Goal: Task Accomplishment & Management: Use online tool/utility

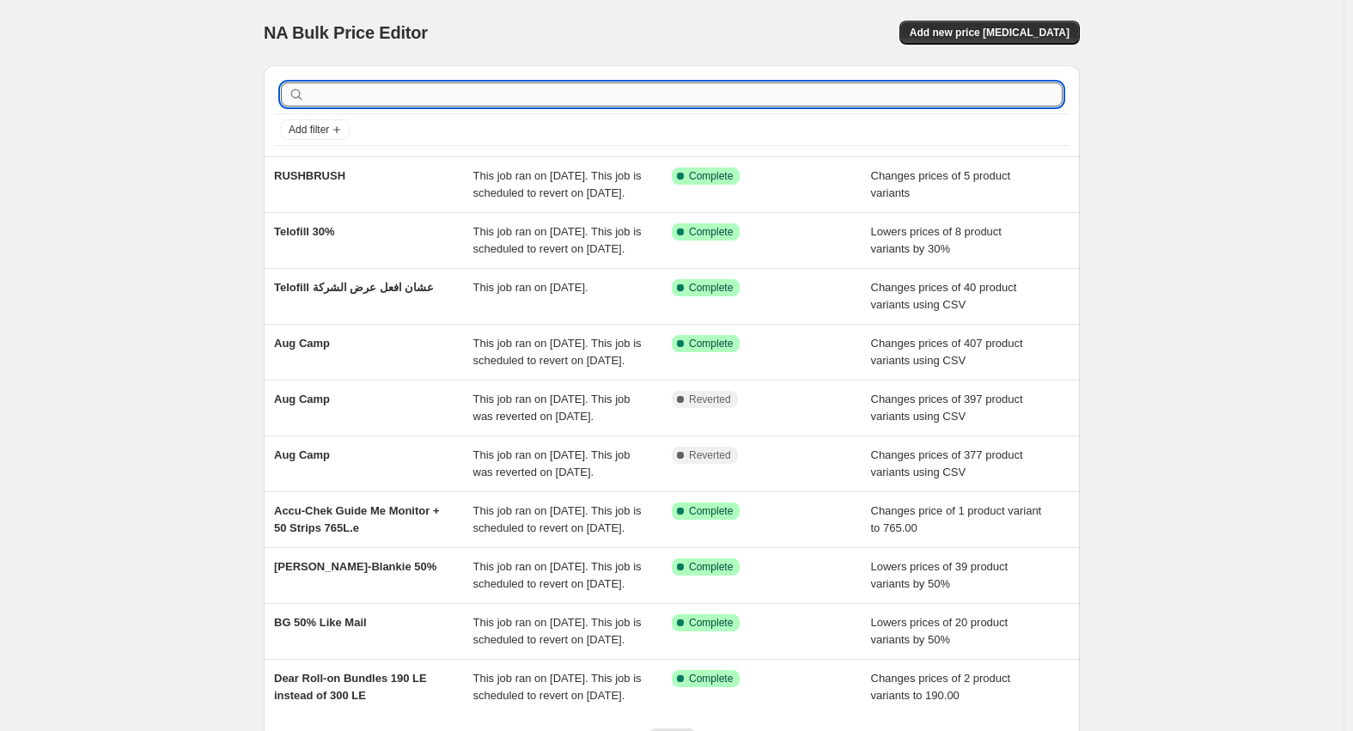
click at [647, 100] on input "text" at bounding box center [685, 94] width 754 height 24
type input "aroma"
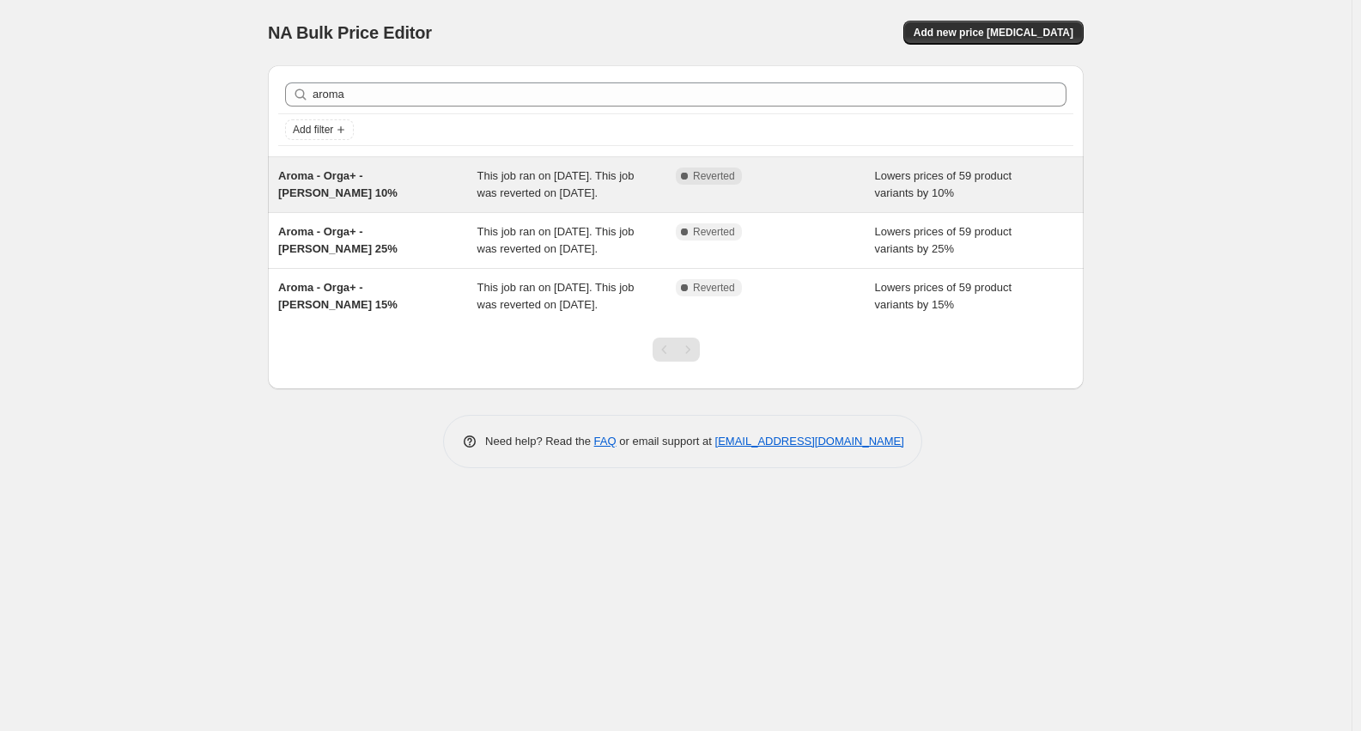
click at [374, 180] on span "Aroma - Orga+ - [PERSON_NAME] 10%" at bounding box center [337, 184] width 119 height 30
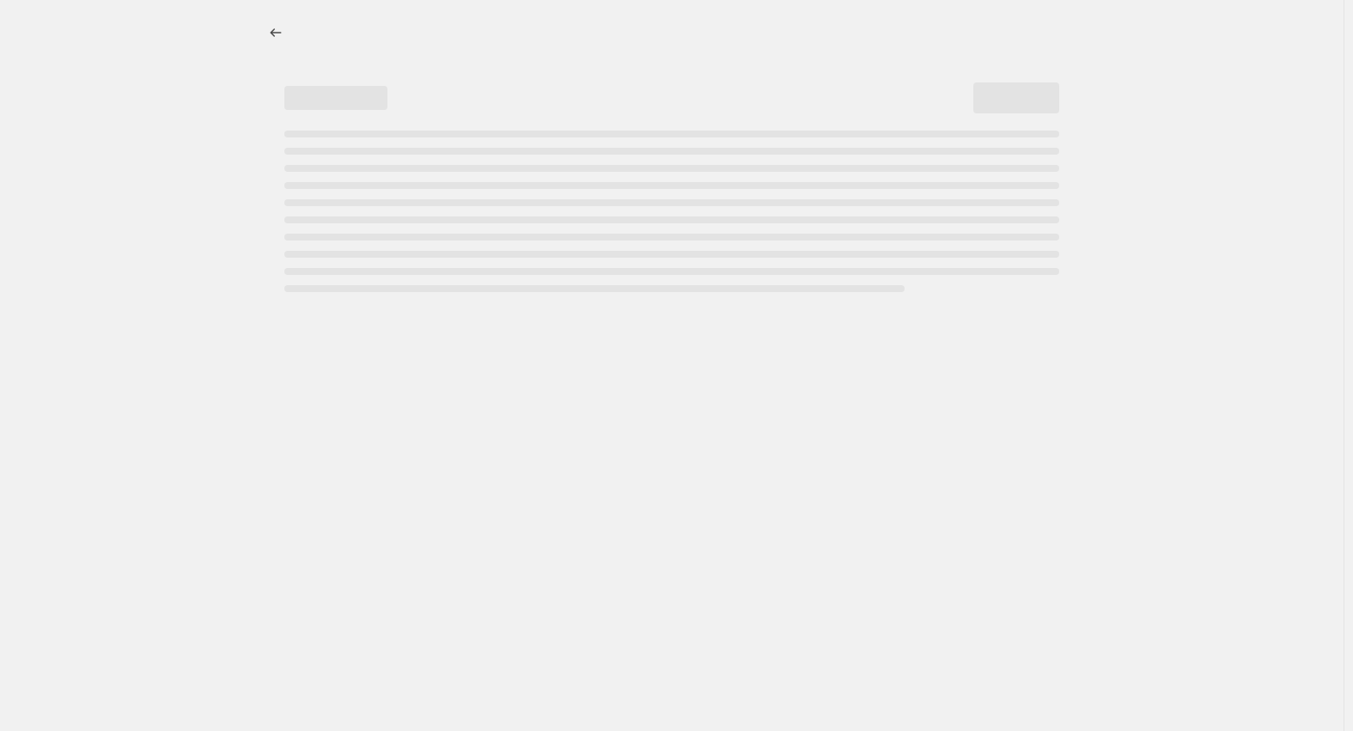
select select "percentage"
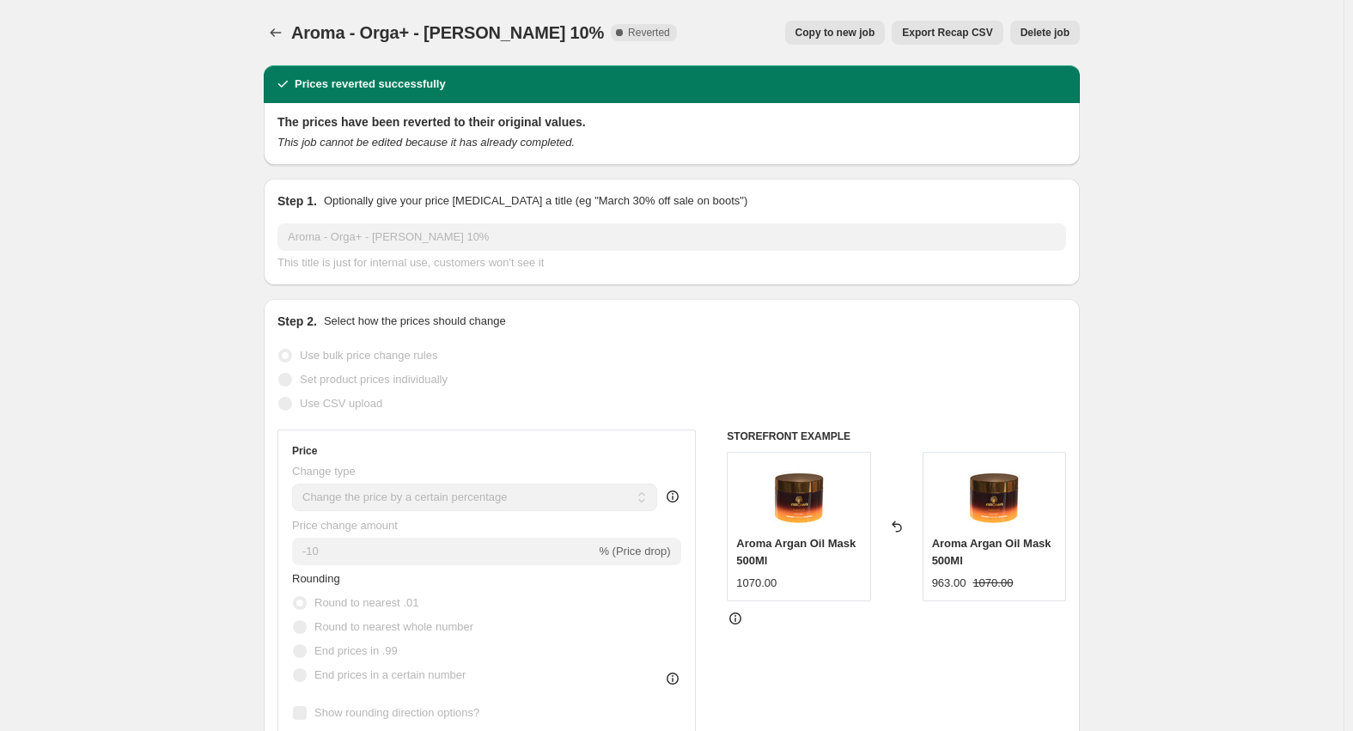
click at [846, 38] on span "Copy to new job" at bounding box center [835, 33] width 80 height 14
select select "percentage"
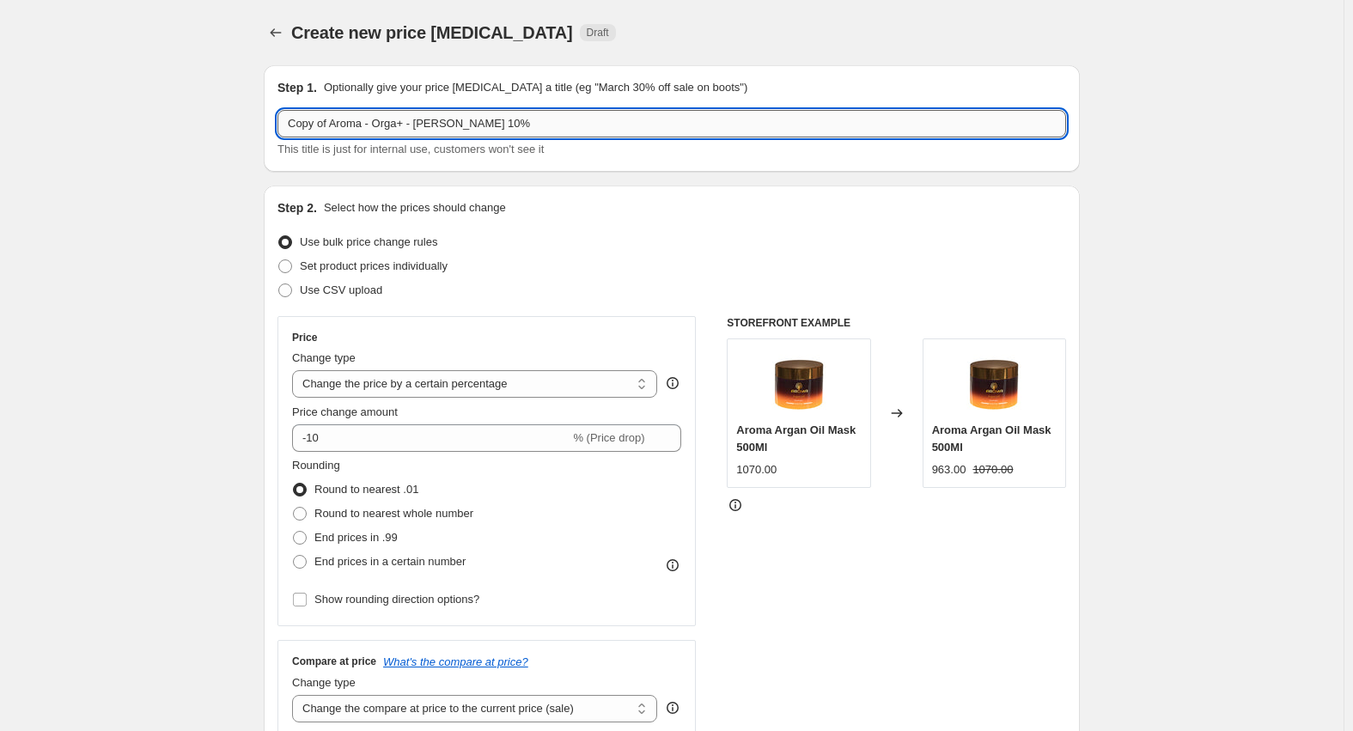
click at [456, 119] on input "Copy of Aroma - Orga+ - [PERSON_NAME] 10%" at bounding box center [671, 123] width 788 height 27
drag, startPoint x: 333, startPoint y: 122, endPoint x: 205, endPoint y: 148, distance: 130.5
type input "Aroma - Orga+ - [PERSON_NAME] 20%"
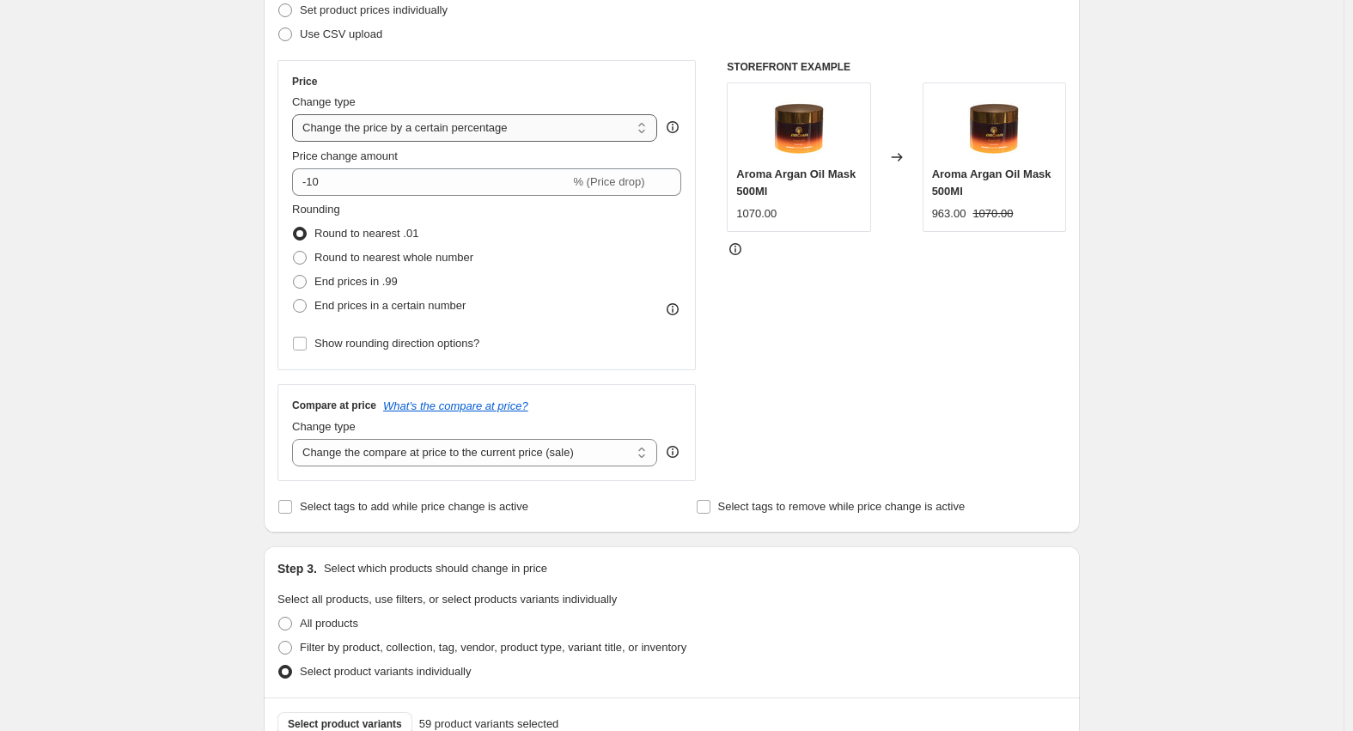
scroll to position [258, 0]
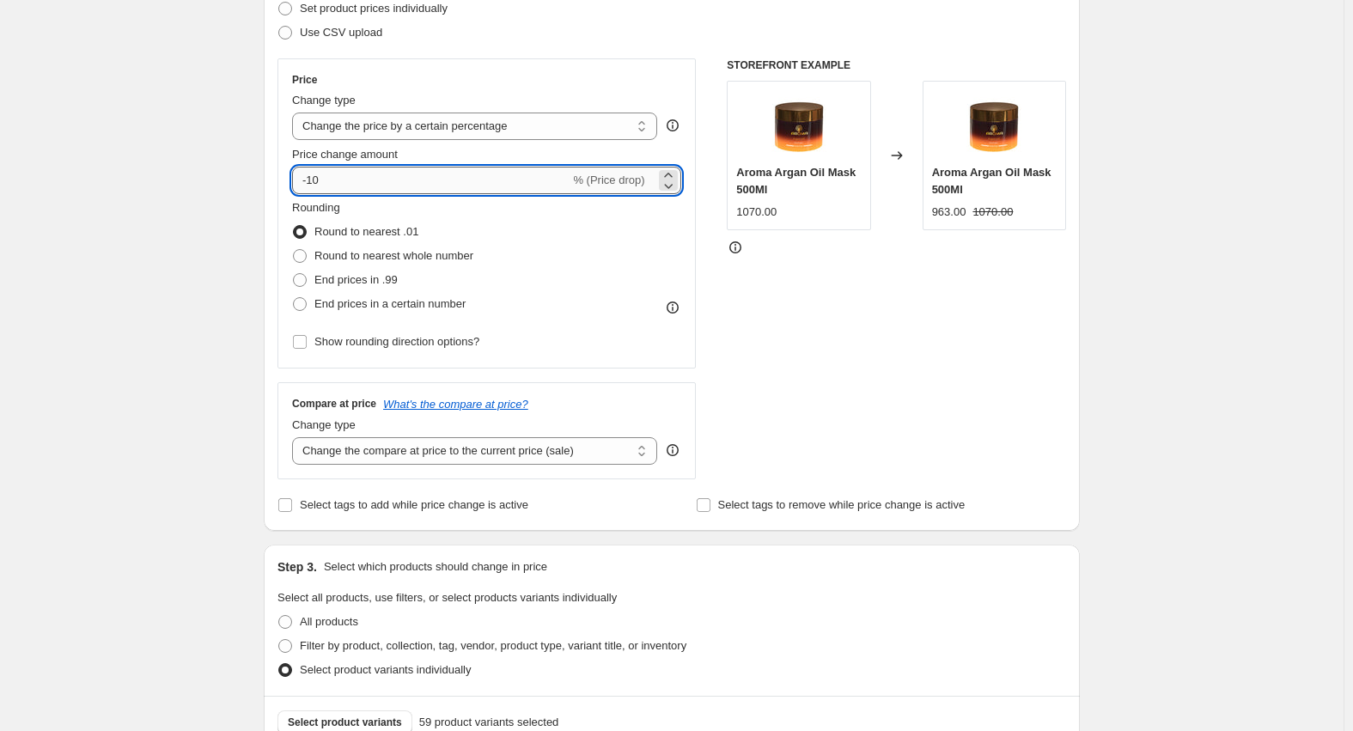
click at [319, 175] on input "-10" at bounding box center [430, 180] width 277 height 27
type input "-20"
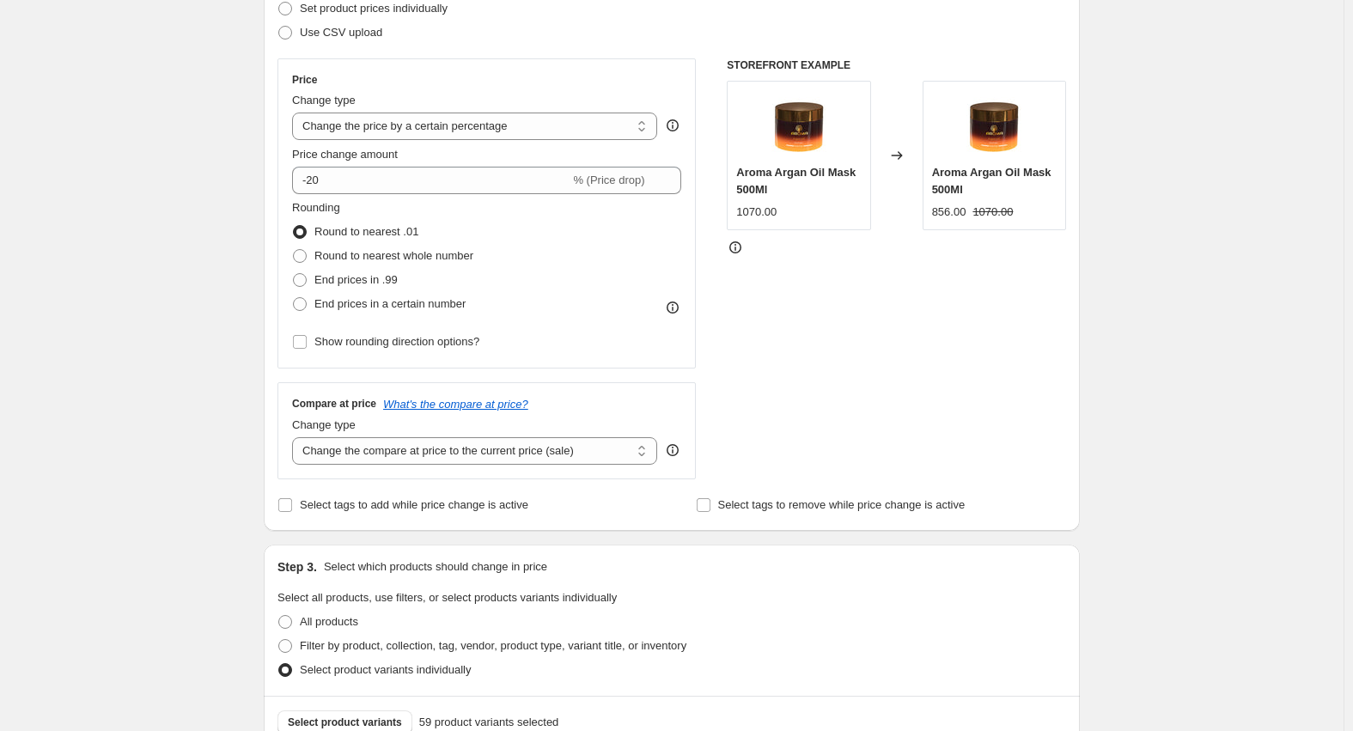
click at [216, 299] on div "Create new price [MEDICAL_DATA]. This page is ready Create new price [MEDICAL_D…" at bounding box center [671, 615] width 1343 height 1746
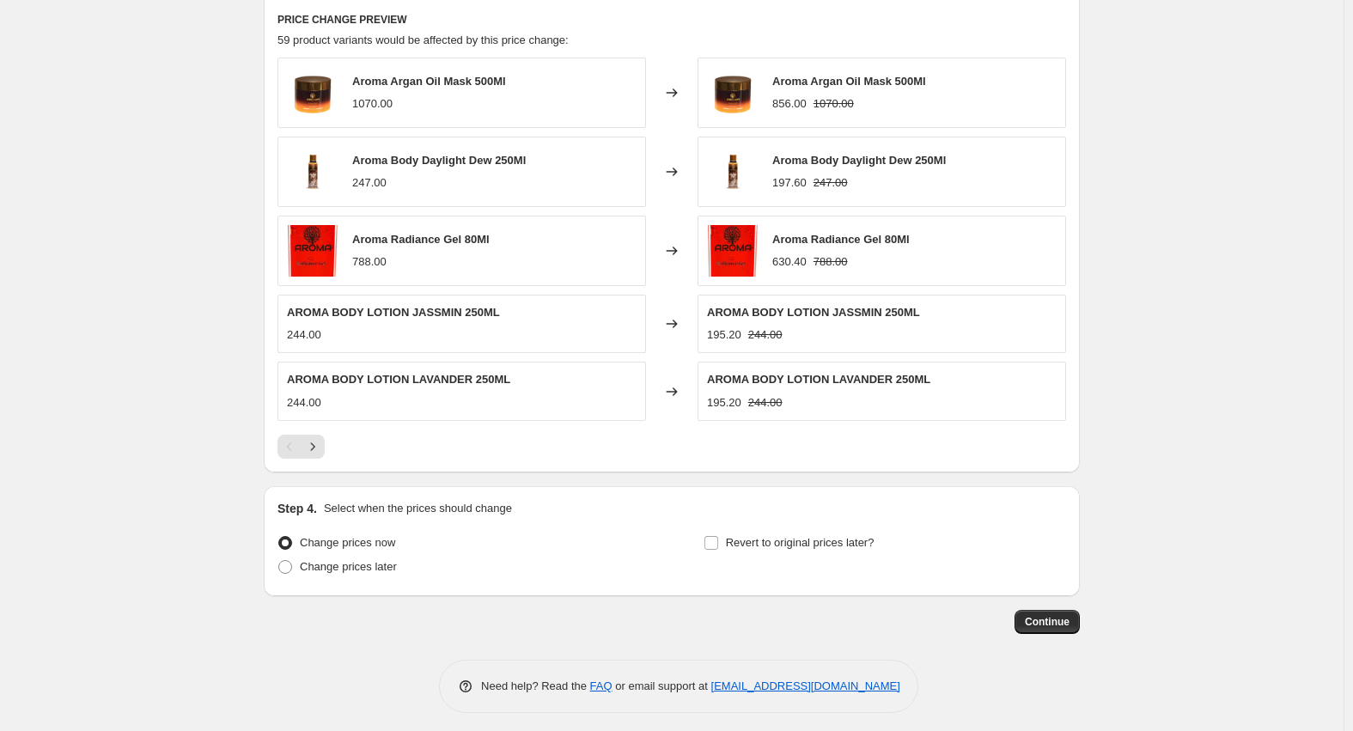
scroll to position [1016, 0]
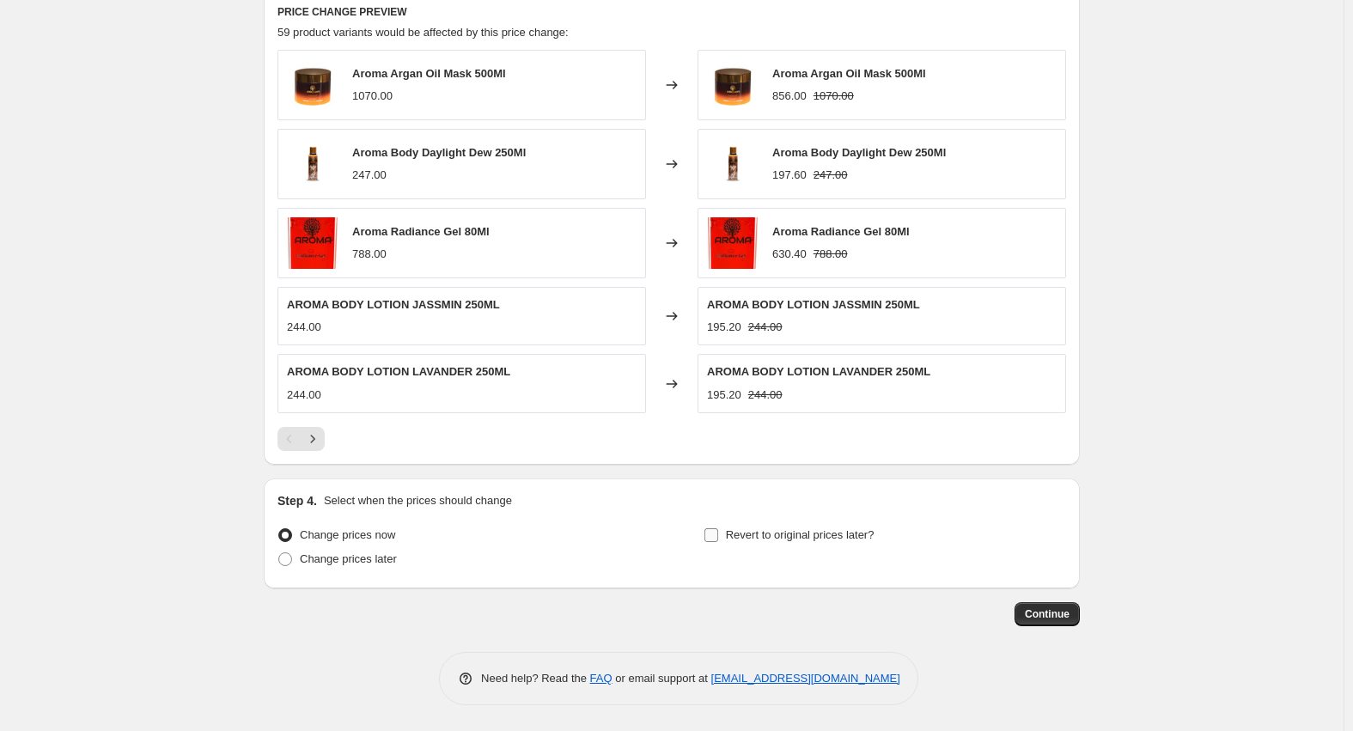
click at [811, 539] on span "Revert to original prices later?" at bounding box center [800, 534] width 149 height 13
click at [718, 539] on input "Revert to original prices later?" at bounding box center [711, 535] width 14 height 14
checkbox input "true"
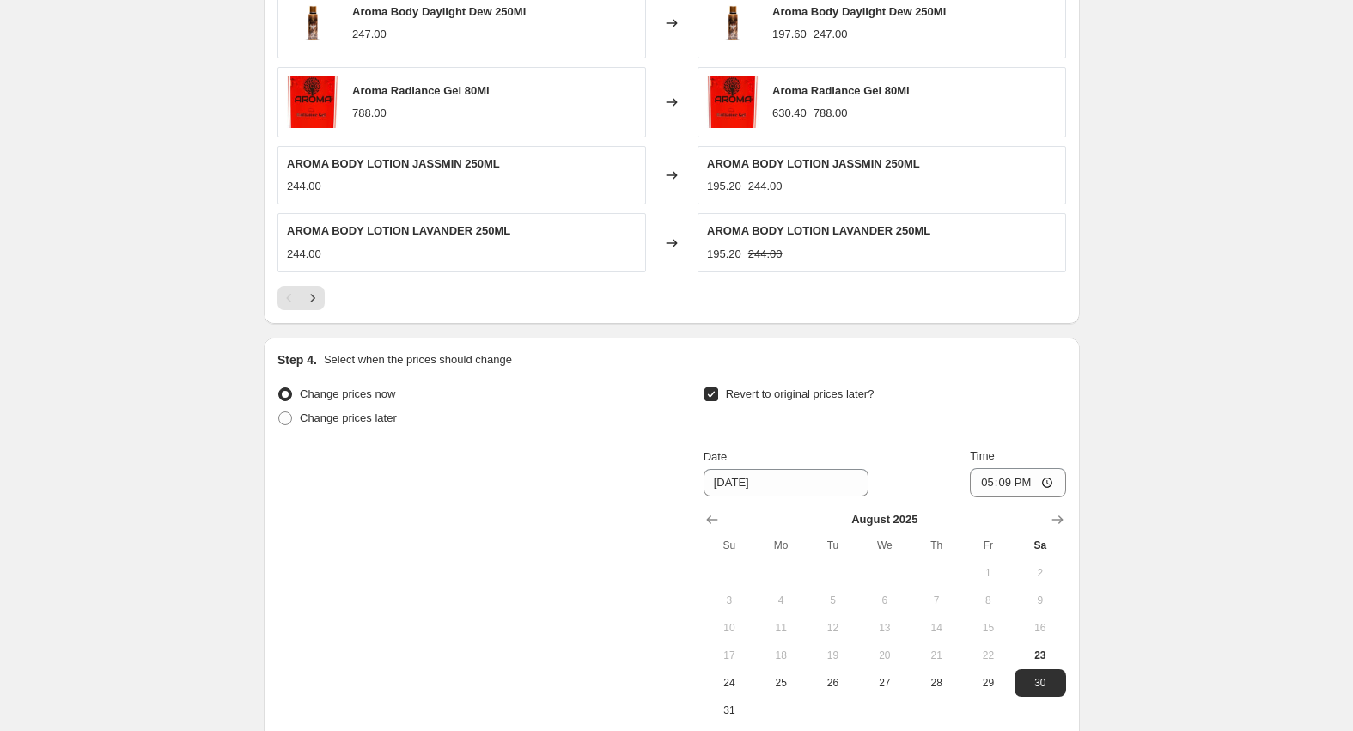
scroll to position [1337, 0]
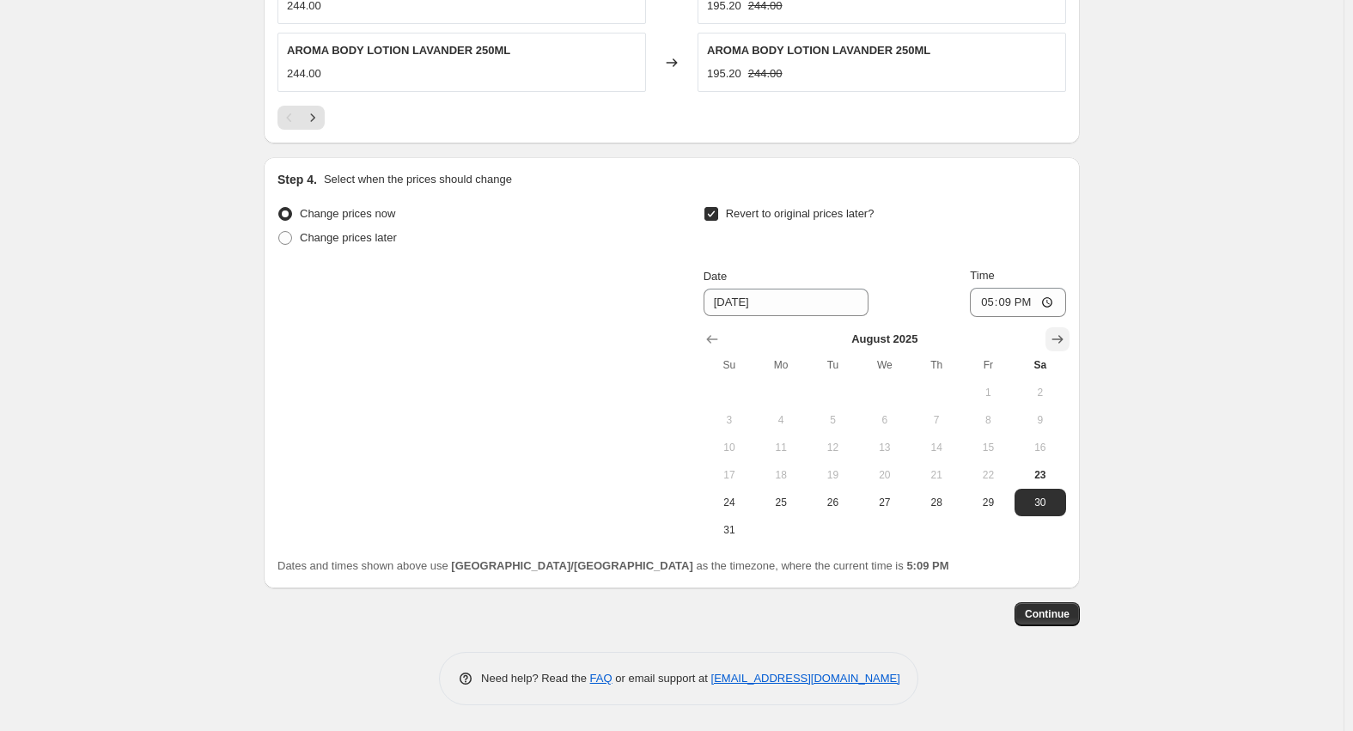
click at [1065, 331] on icon "Show next month, September 2025" at bounding box center [1057, 339] width 17 height 17
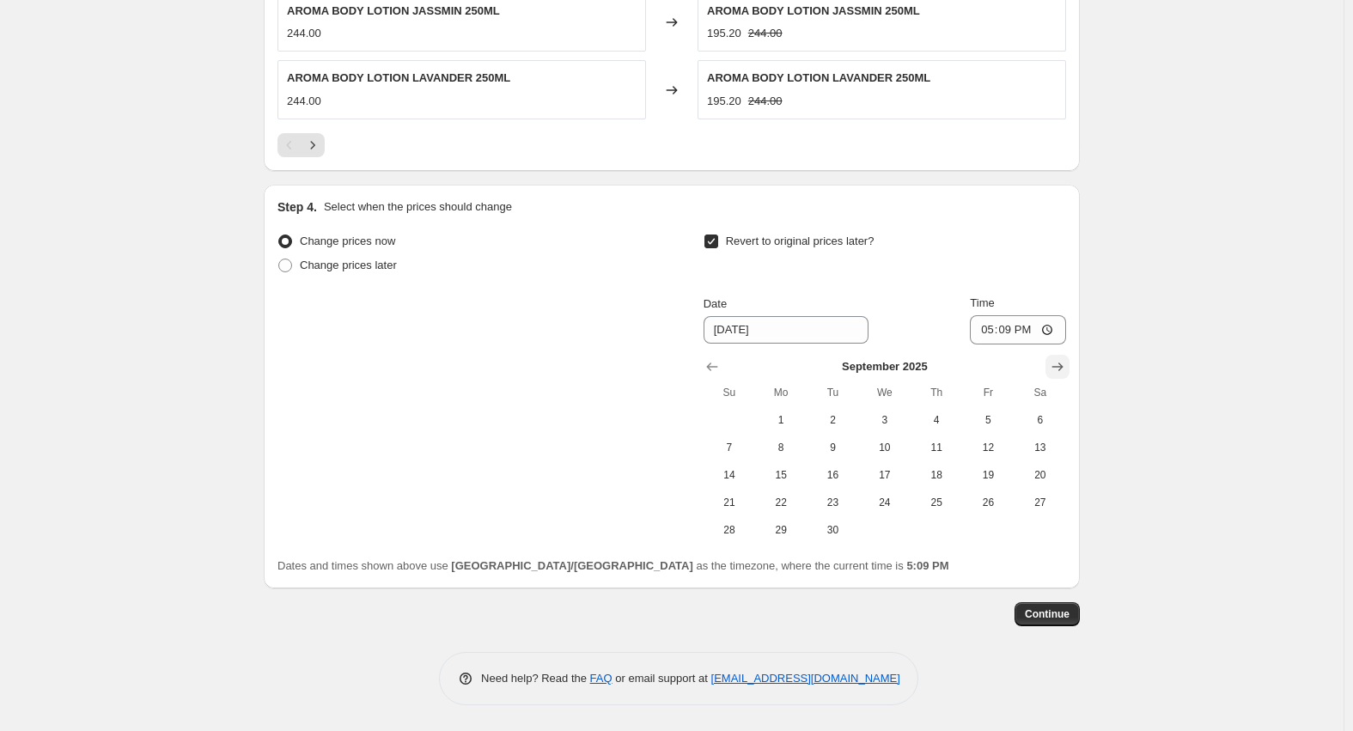
scroll to position [1310, 0]
click at [818, 442] on span "9" at bounding box center [832, 448] width 38 height 14
type input "[DATE]"
click at [994, 334] on input "17:09" at bounding box center [1018, 329] width 96 height 29
type input "23:59"
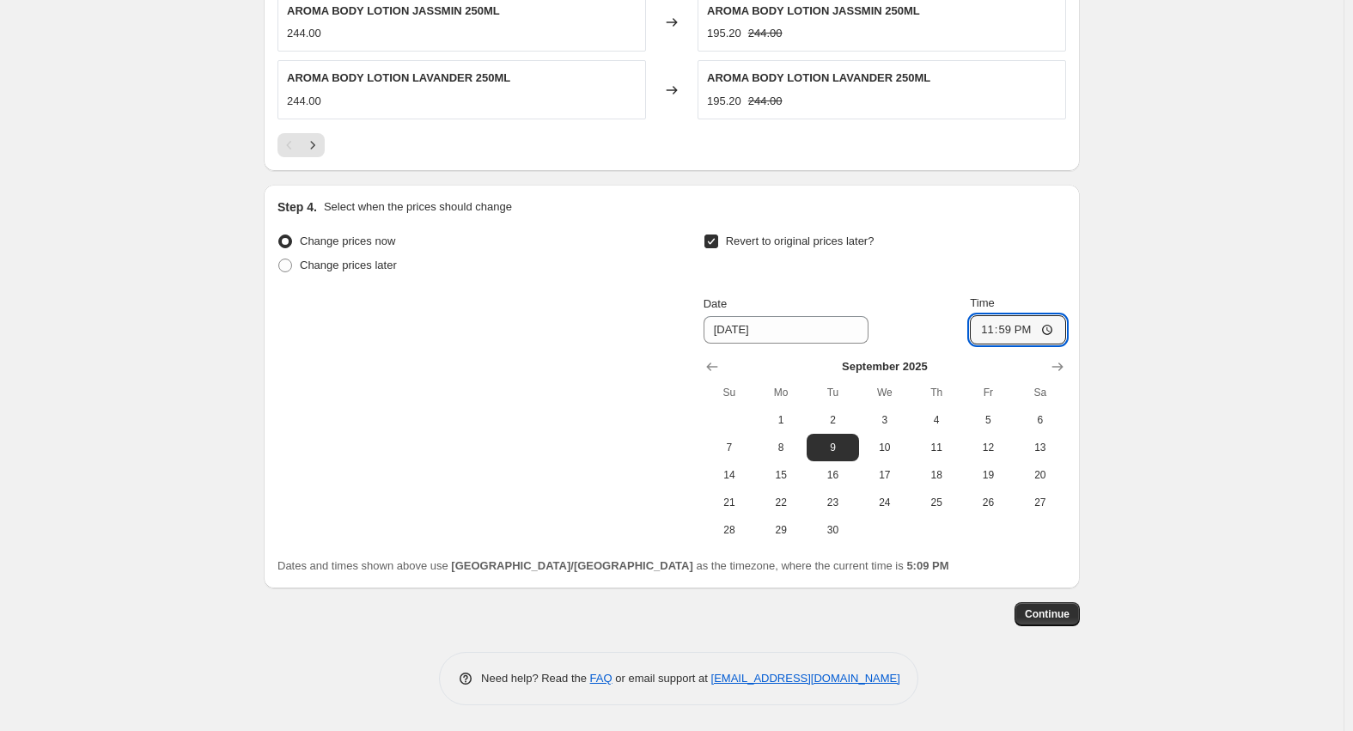
click at [906, 276] on div "Revert to original prices later?" at bounding box center [884, 255] width 362 height 52
click at [1062, 617] on span "Continue" at bounding box center [1047, 614] width 45 height 14
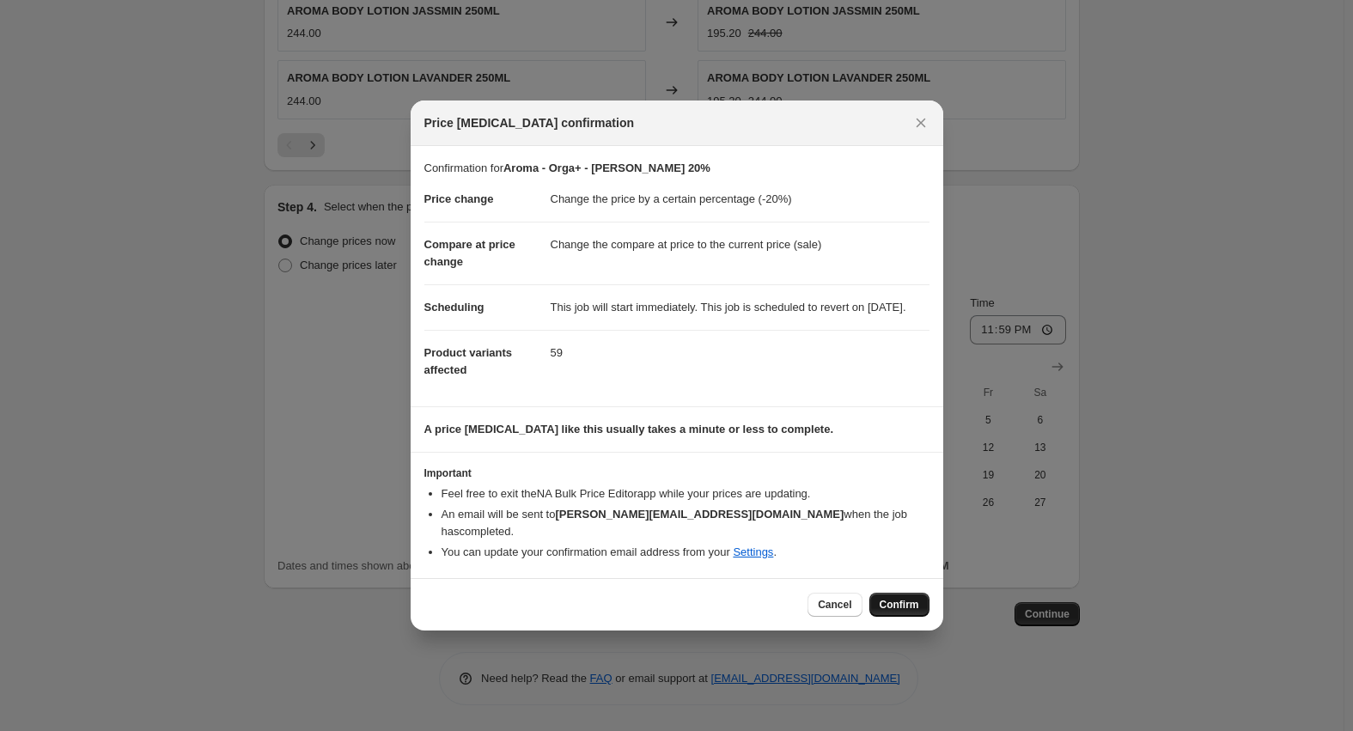
click at [885, 605] on span "Confirm" at bounding box center [899, 605] width 40 height 14
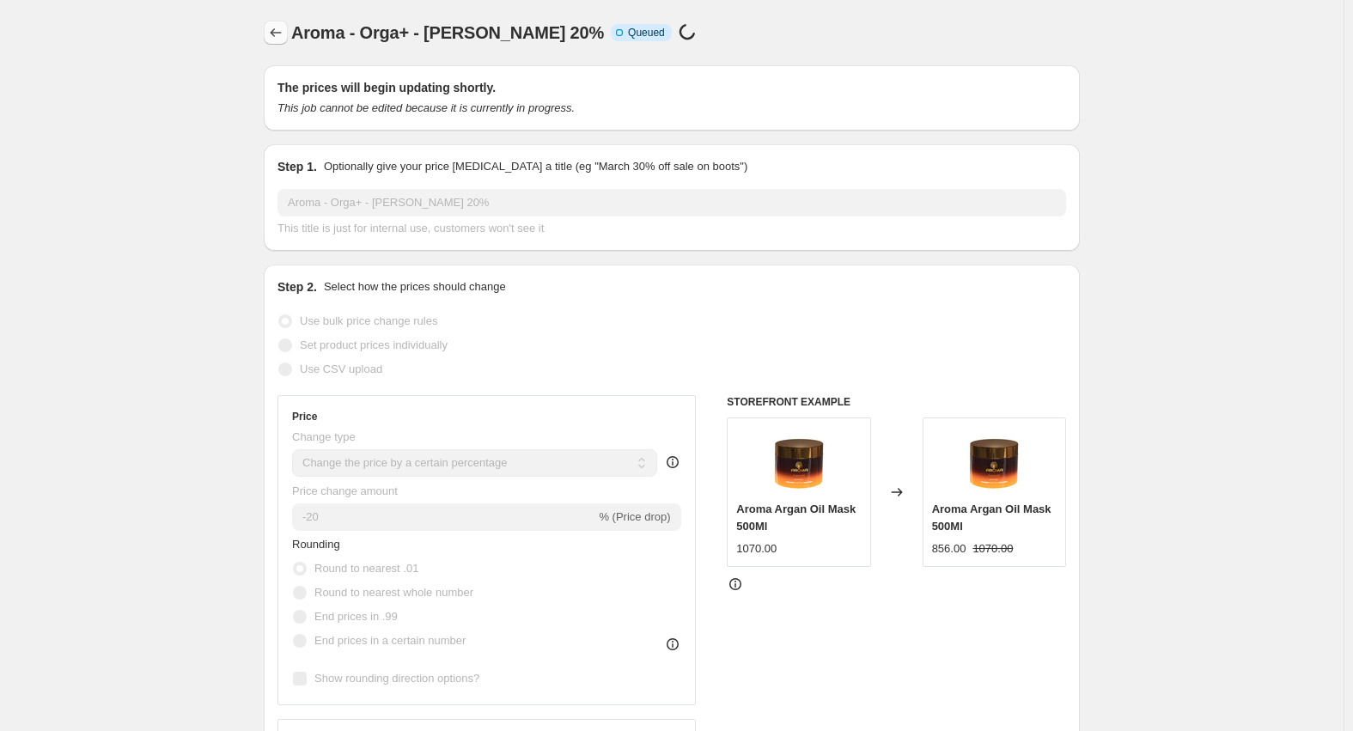
click at [283, 25] on icon "Price change jobs" at bounding box center [275, 32] width 17 height 17
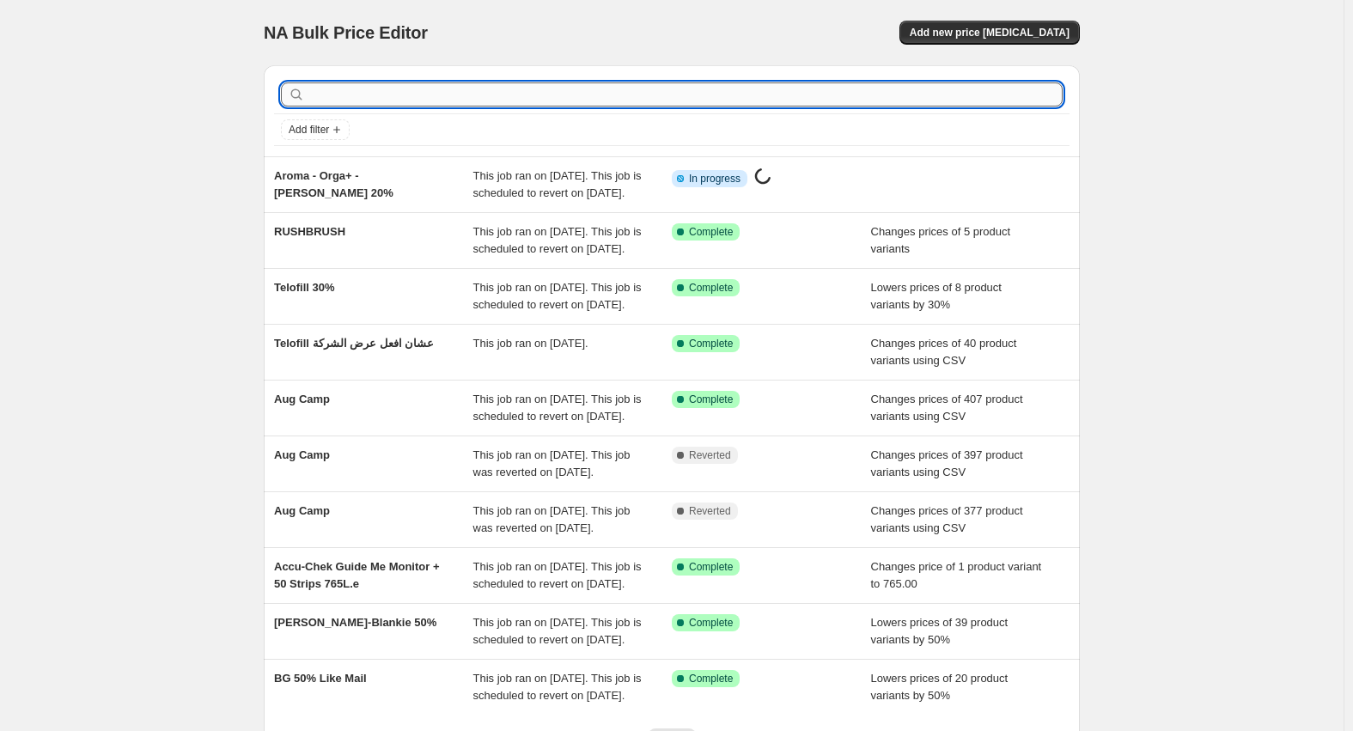
click at [532, 88] on input "text" at bounding box center [685, 94] width 754 height 24
type input "luck"
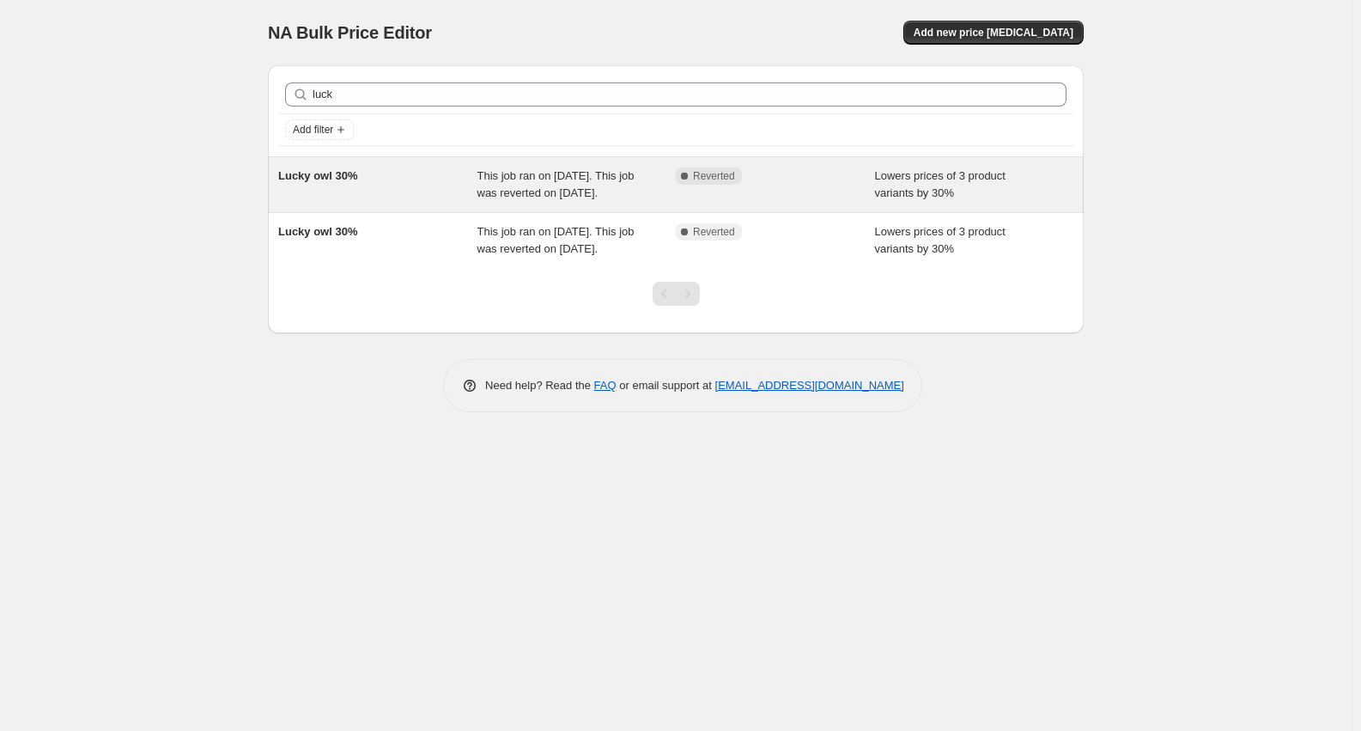
click at [340, 173] on span "Lucky owl 30%" at bounding box center [317, 175] width 79 height 13
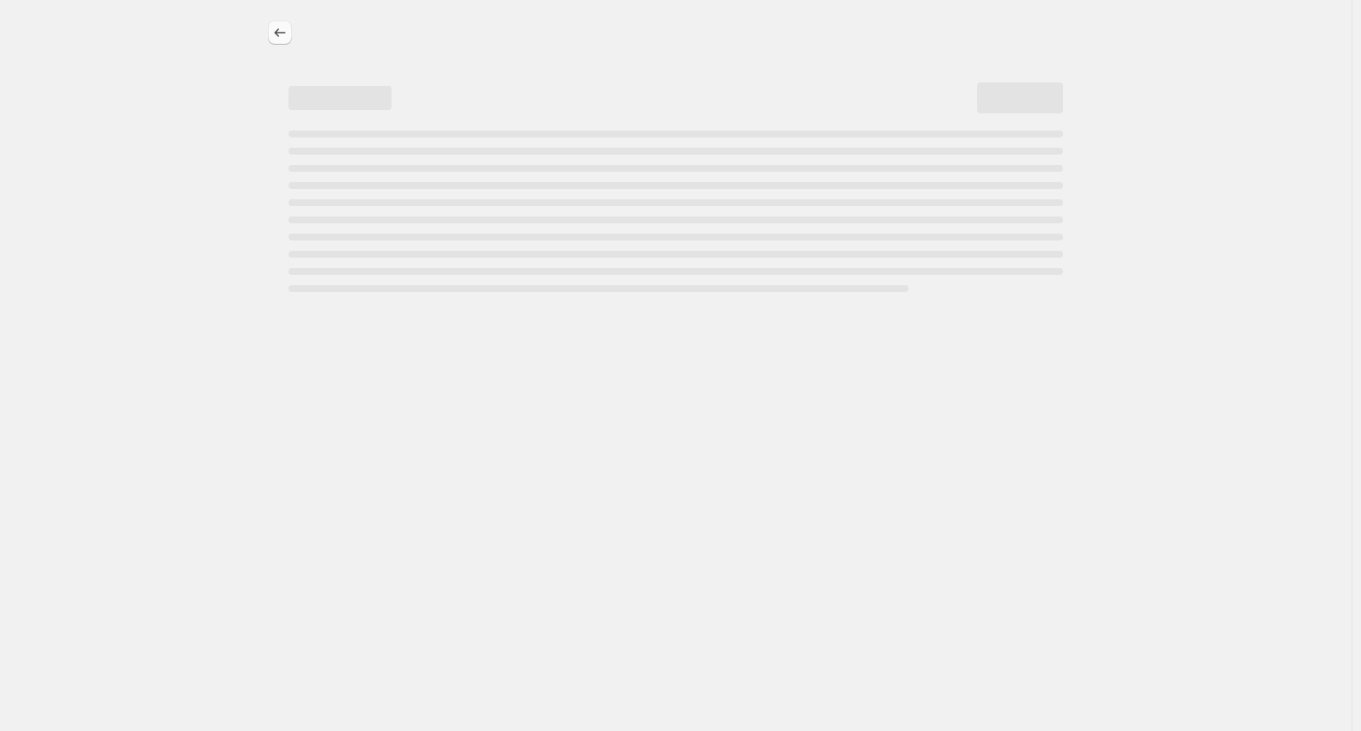
select select "percentage"
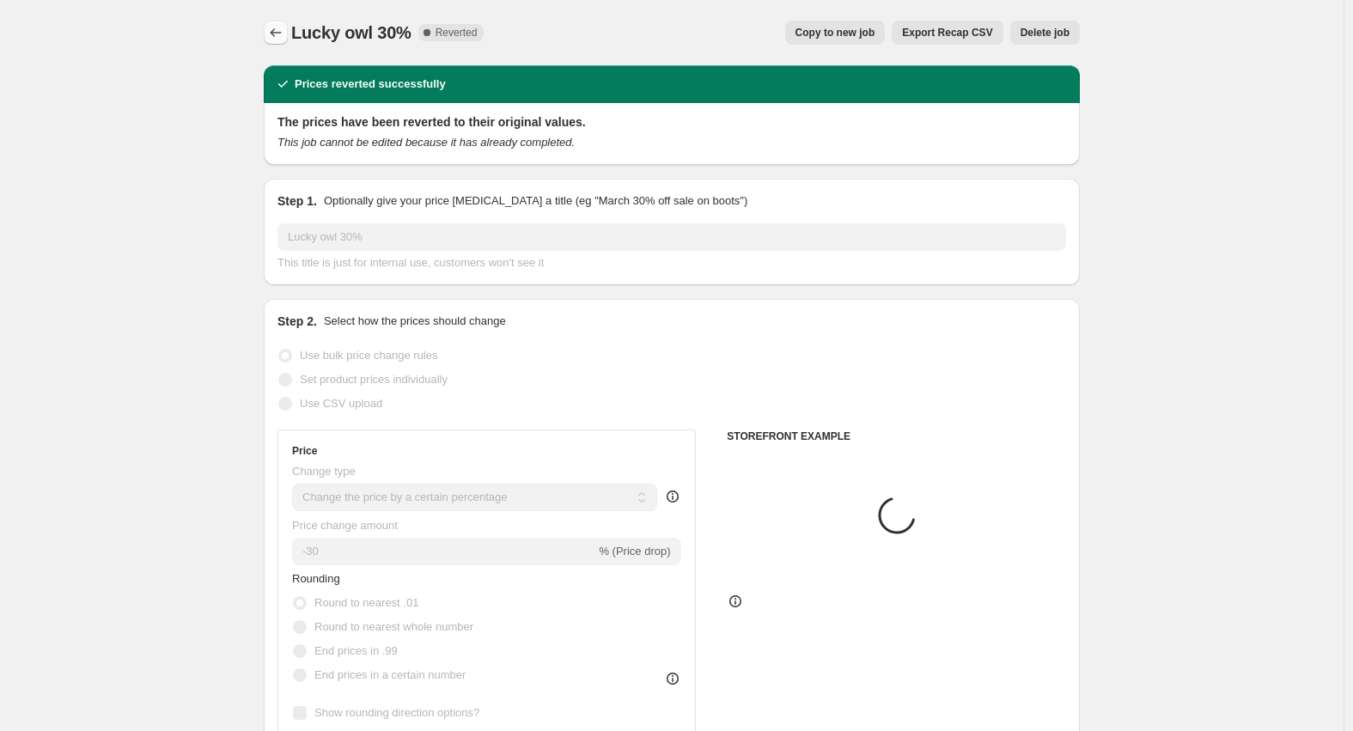
click at [279, 28] on icon "Price change jobs" at bounding box center [275, 32] width 17 height 17
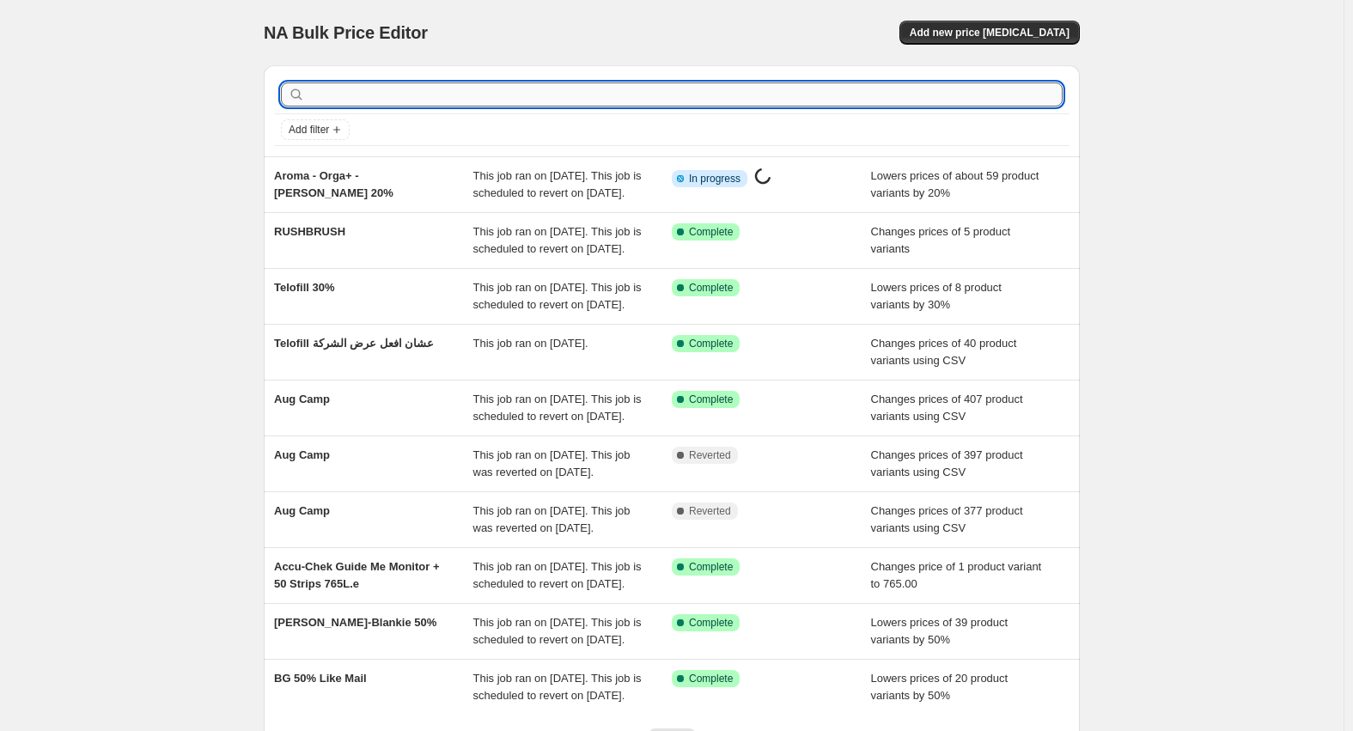
click at [357, 98] on input "text" at bounding box center [685, 94] width 754 height 24
type input "luck"
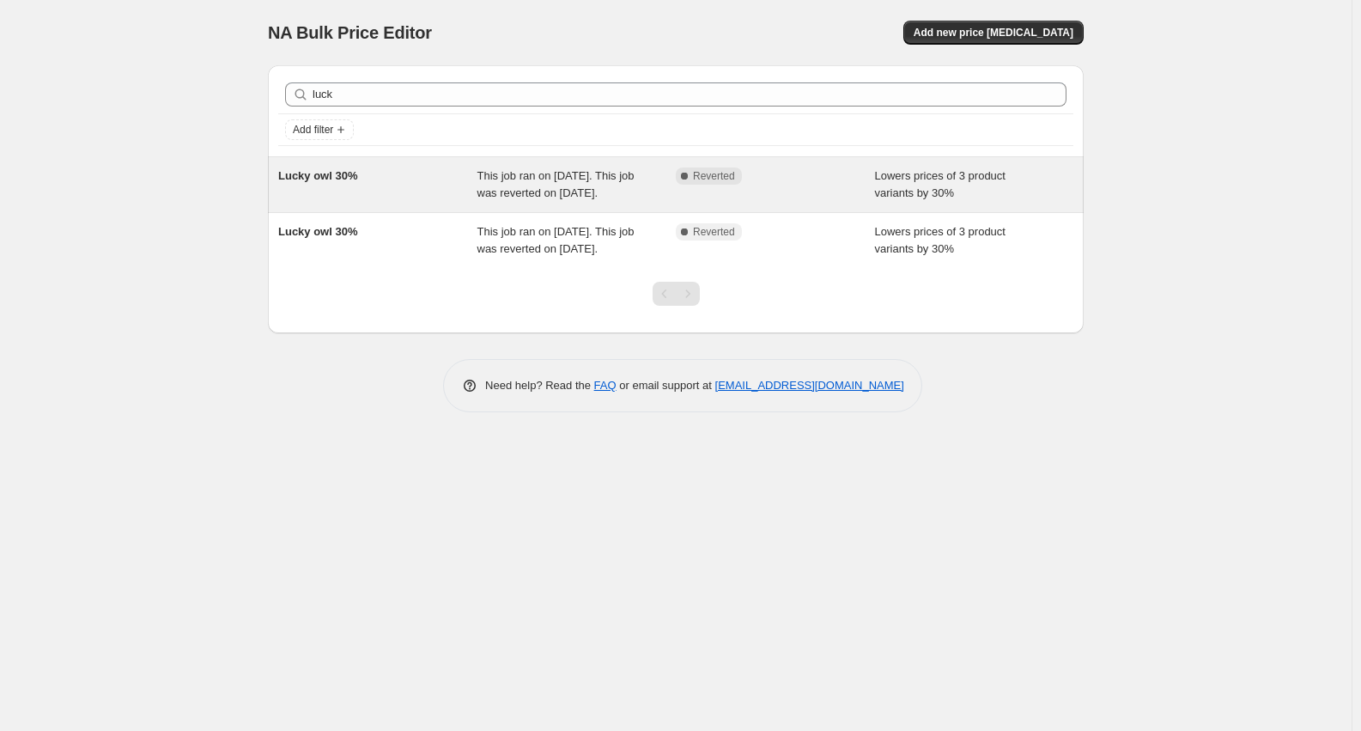
click at [339, 179] on span "Lucky owl 30%" at bounding box center [317, 175] width 79 height 13
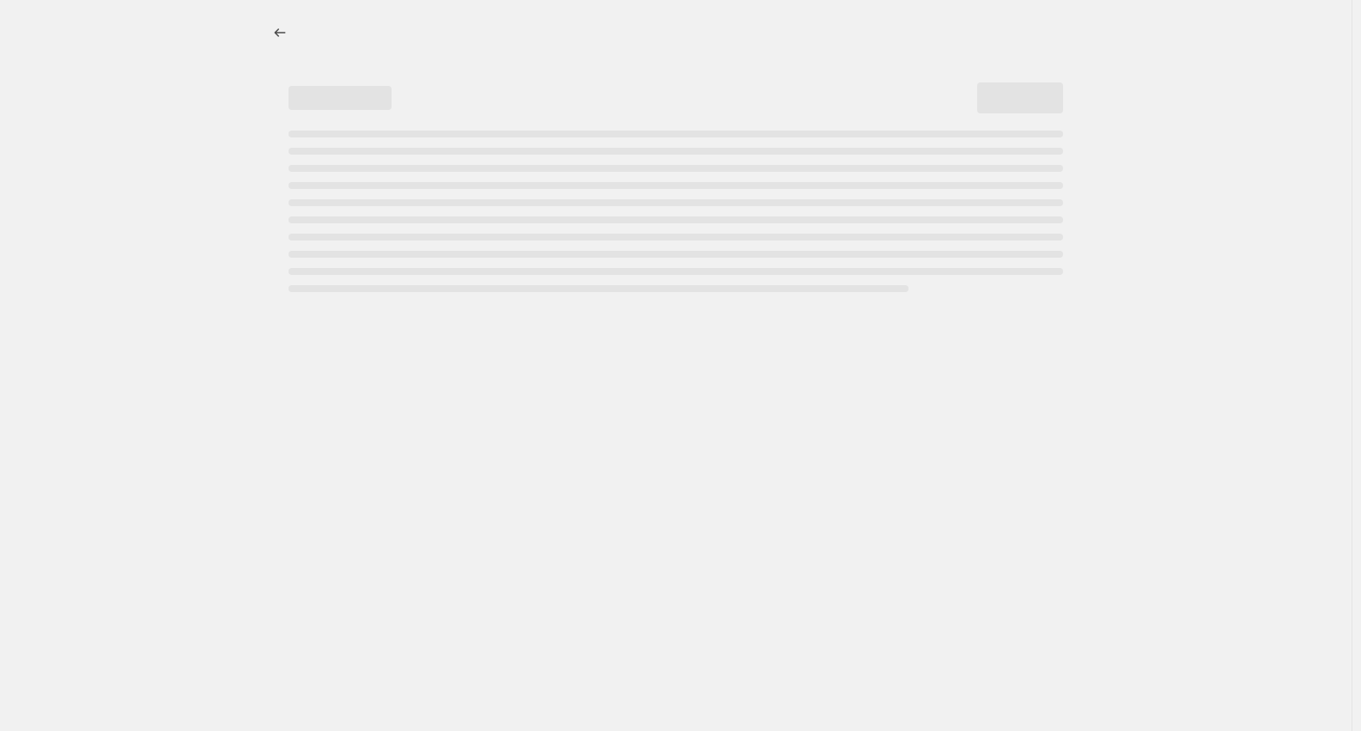
select select "percentage"
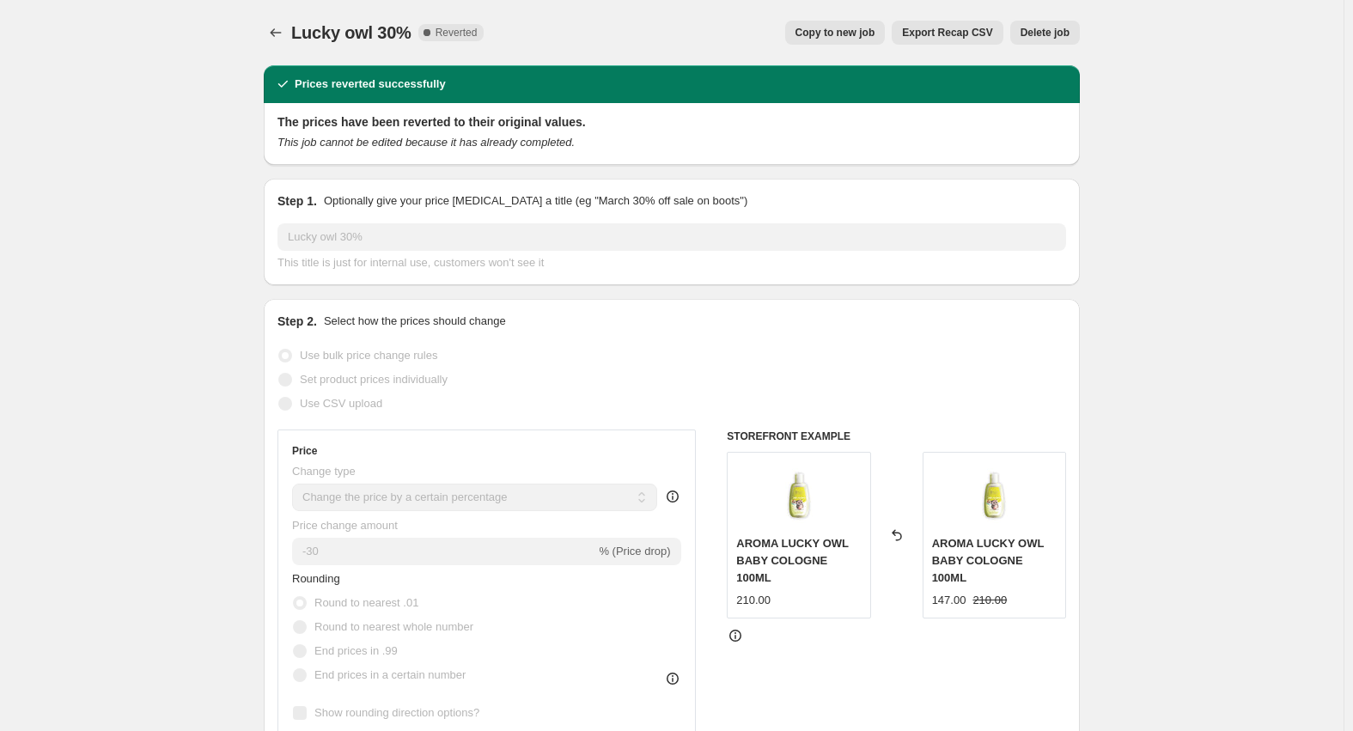
click at [857, 26] on button "Copy to new job" at bounding box center [835, 33] width 100 height 24
select select "percentage"
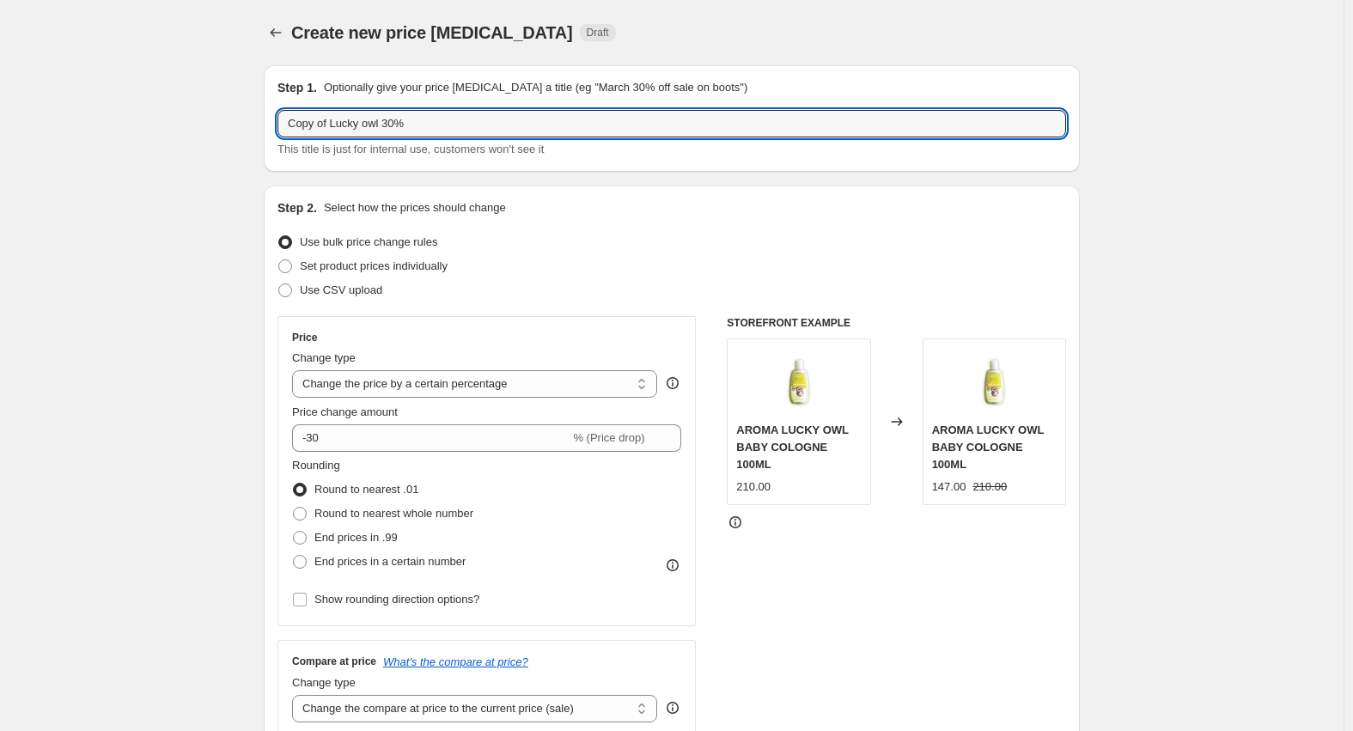
drag, startPoint x: 333, startPoint y: 125, endPoint x: 160, endPoint y: 125, distance: 173.5
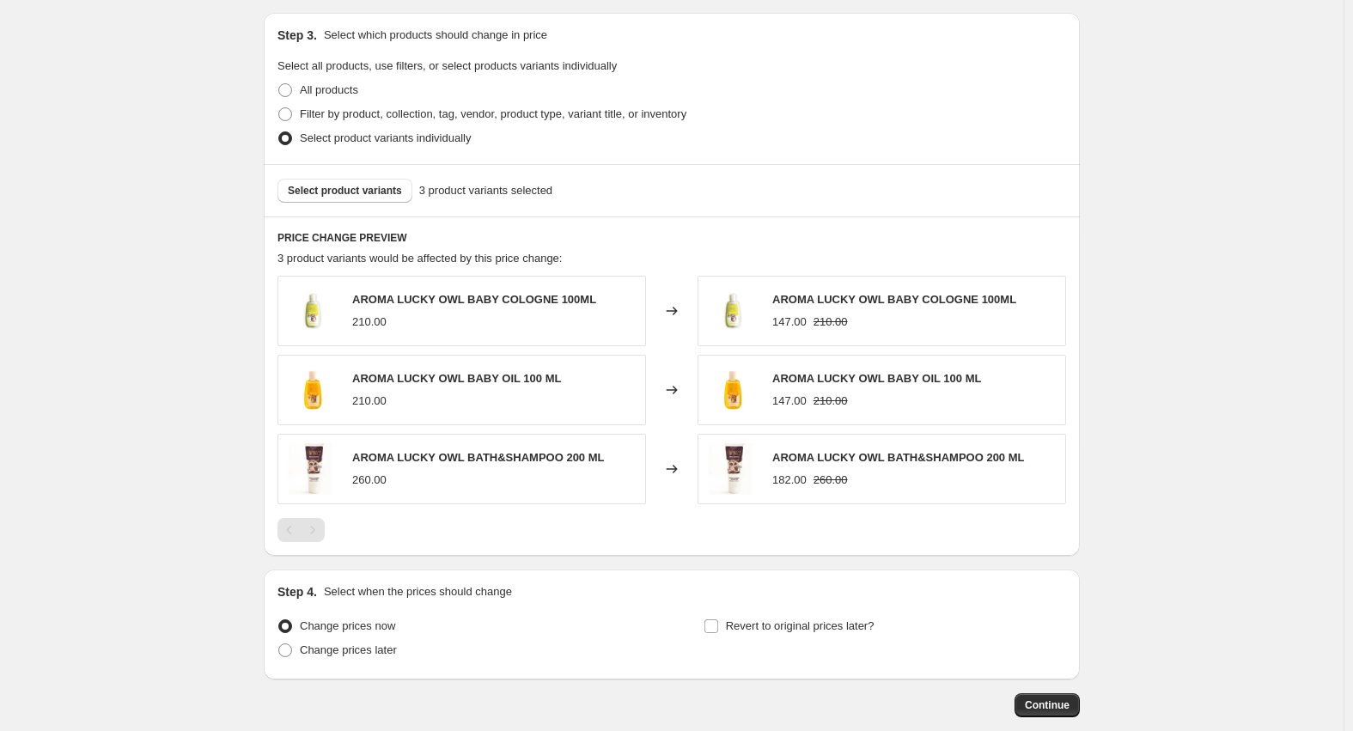
scroll to position [881, 0]
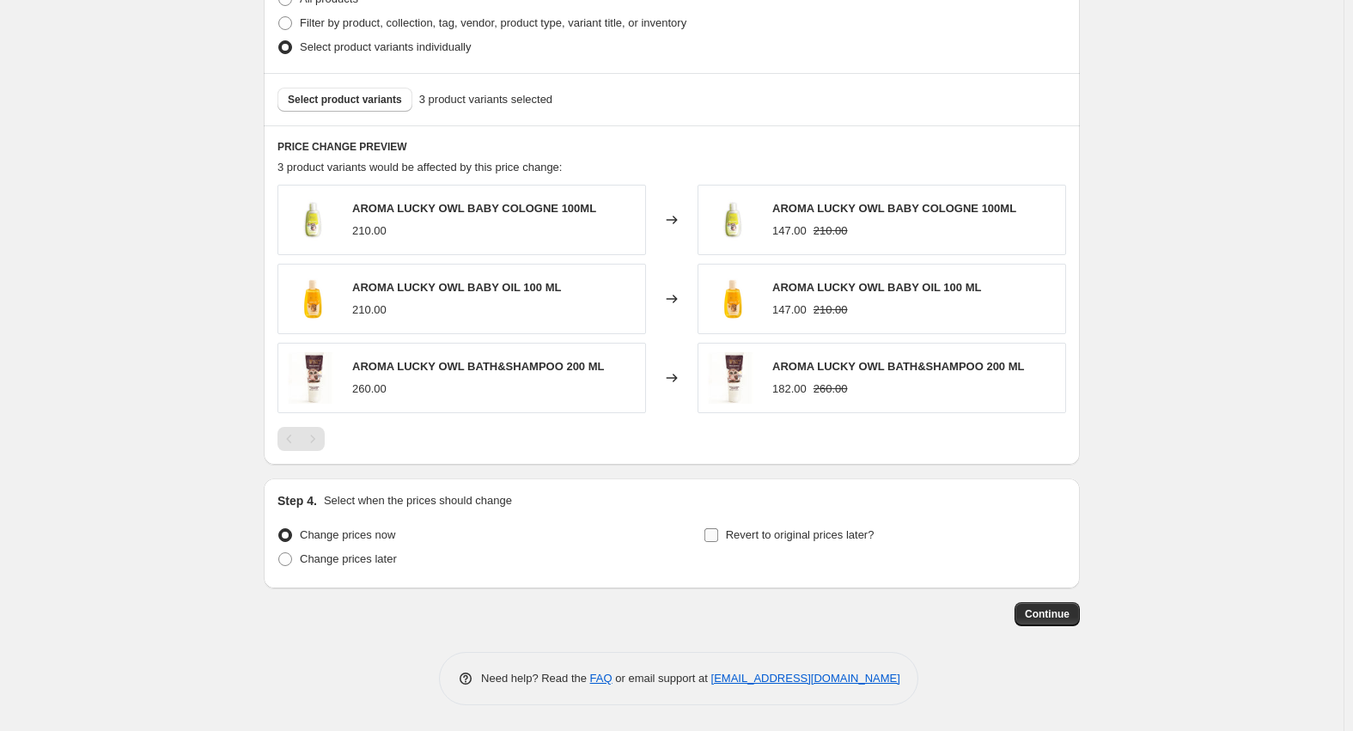
type input "Lucky owl 30%"
click at [795, 529] on span "Revert to original prices later?" at bounding box center [800, 534] width 149 height 13
click at [718, 529] on input "Revert to original prices later?" at bounding box center [711, 535] width 14 height 14
checkbox input "true"
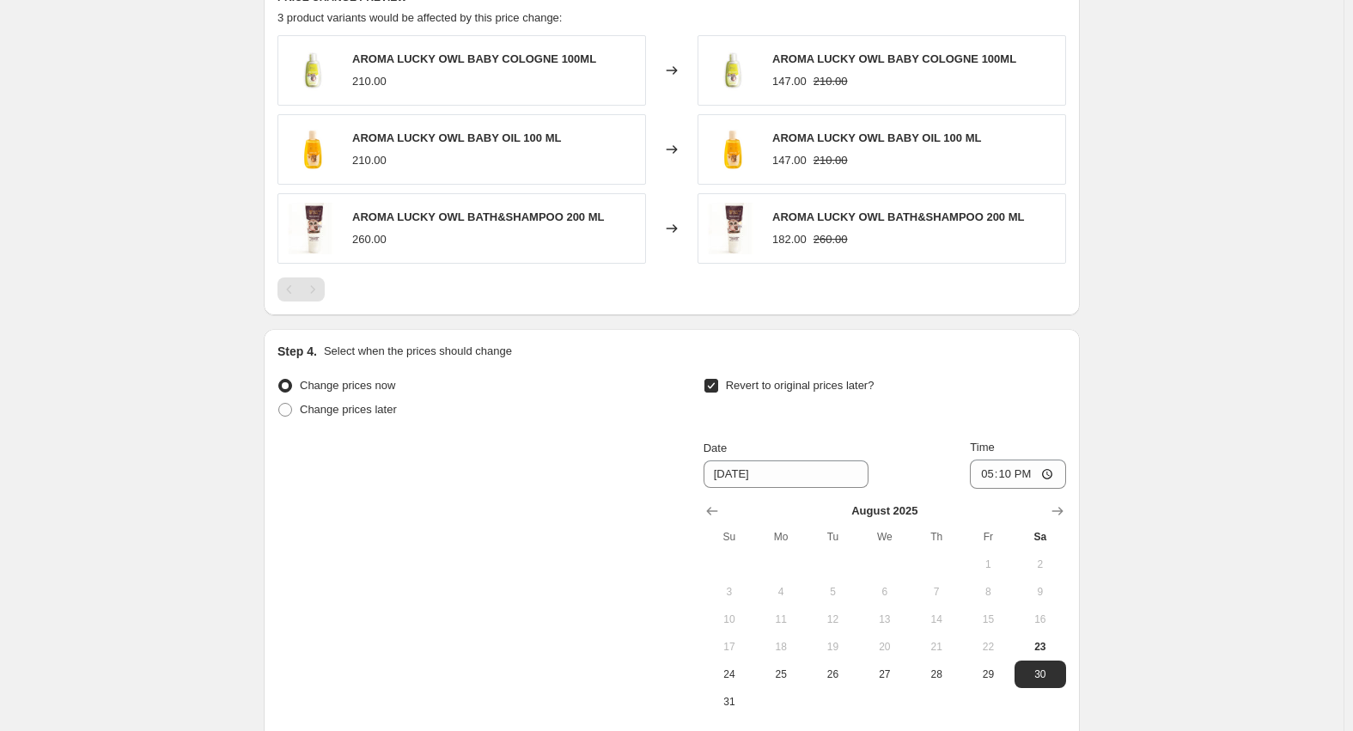
scroll to position [1202, 0]
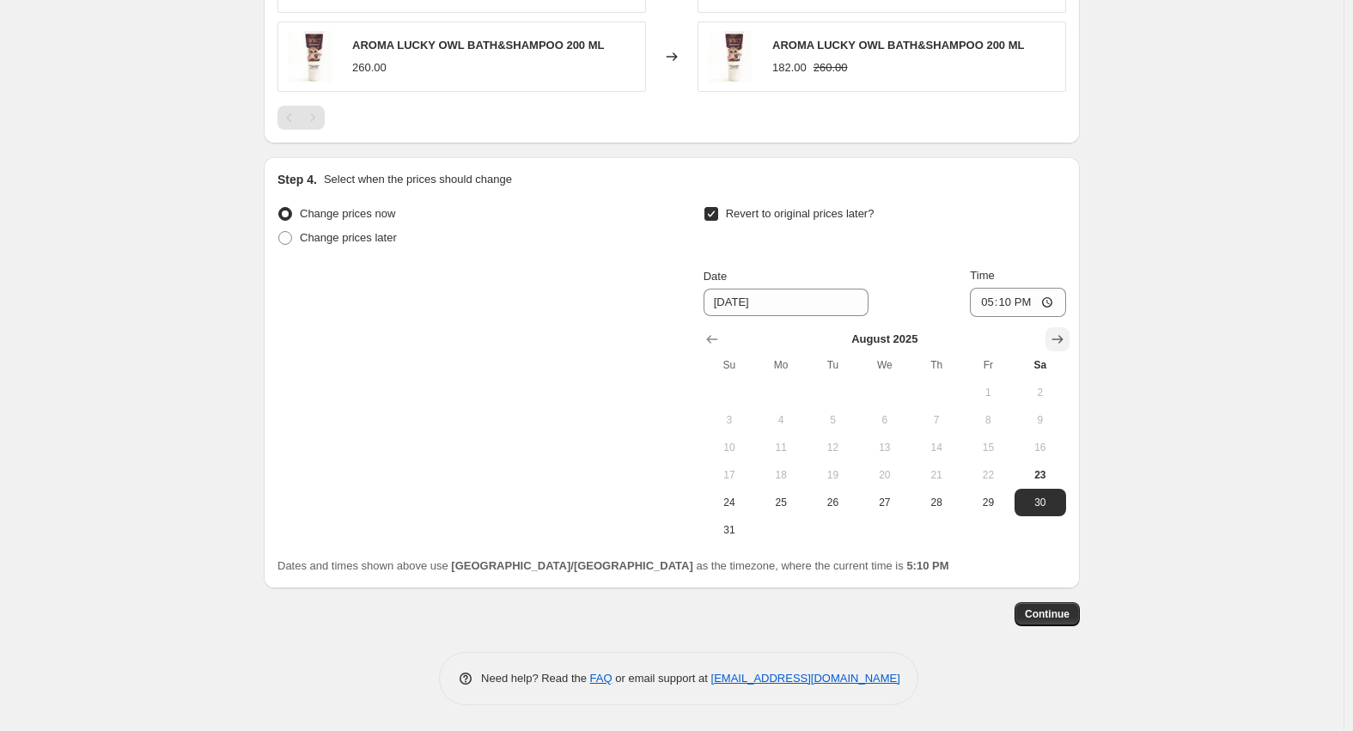
click at [1062, 344] on icon "Show next month, September 2025" at bounding box center [1057, 339] width 17 height 17
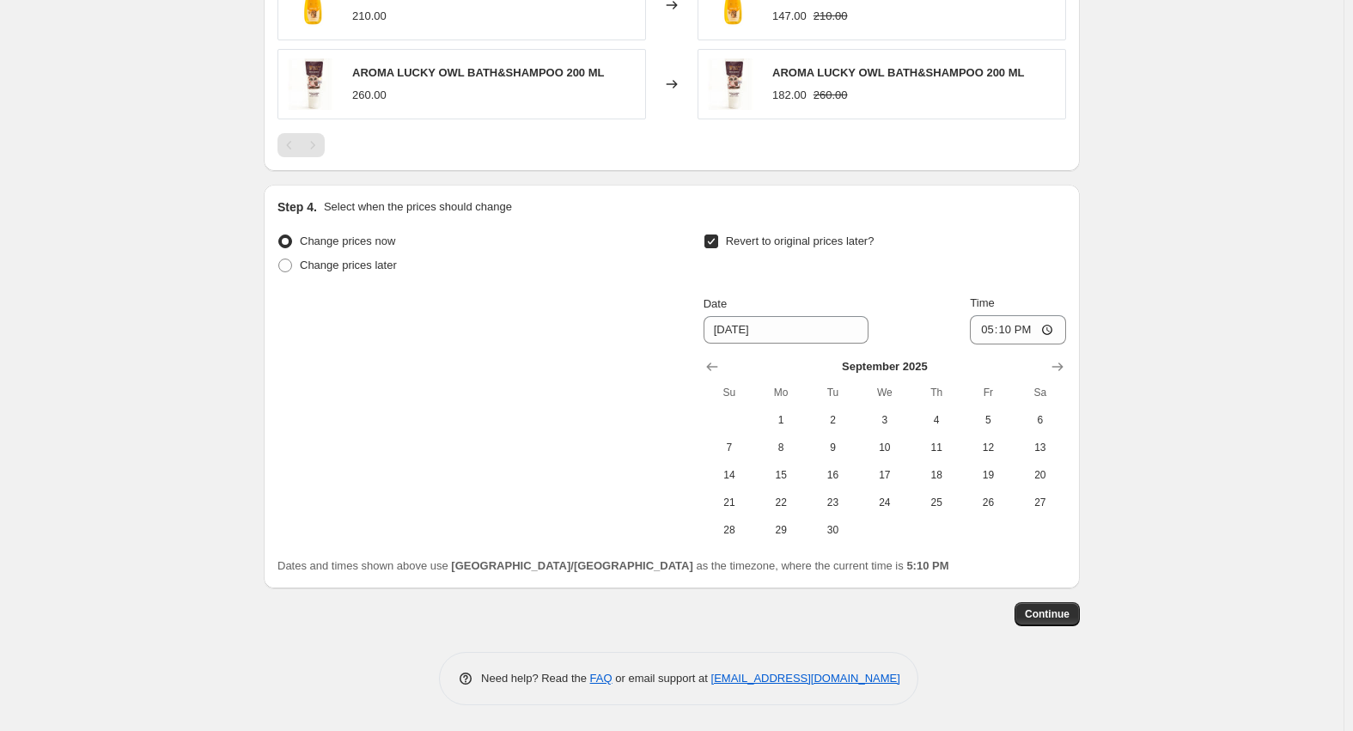
scroll to position [0, 0]
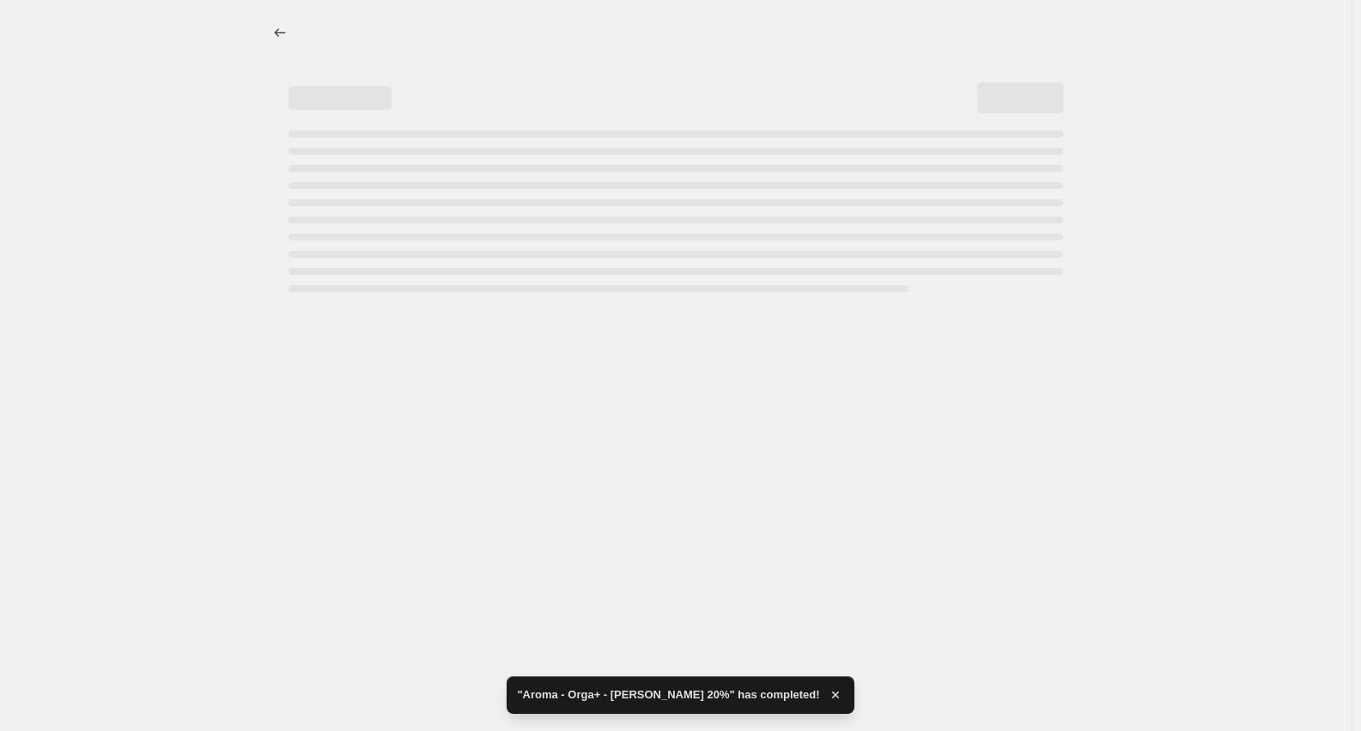
select select "percentage"
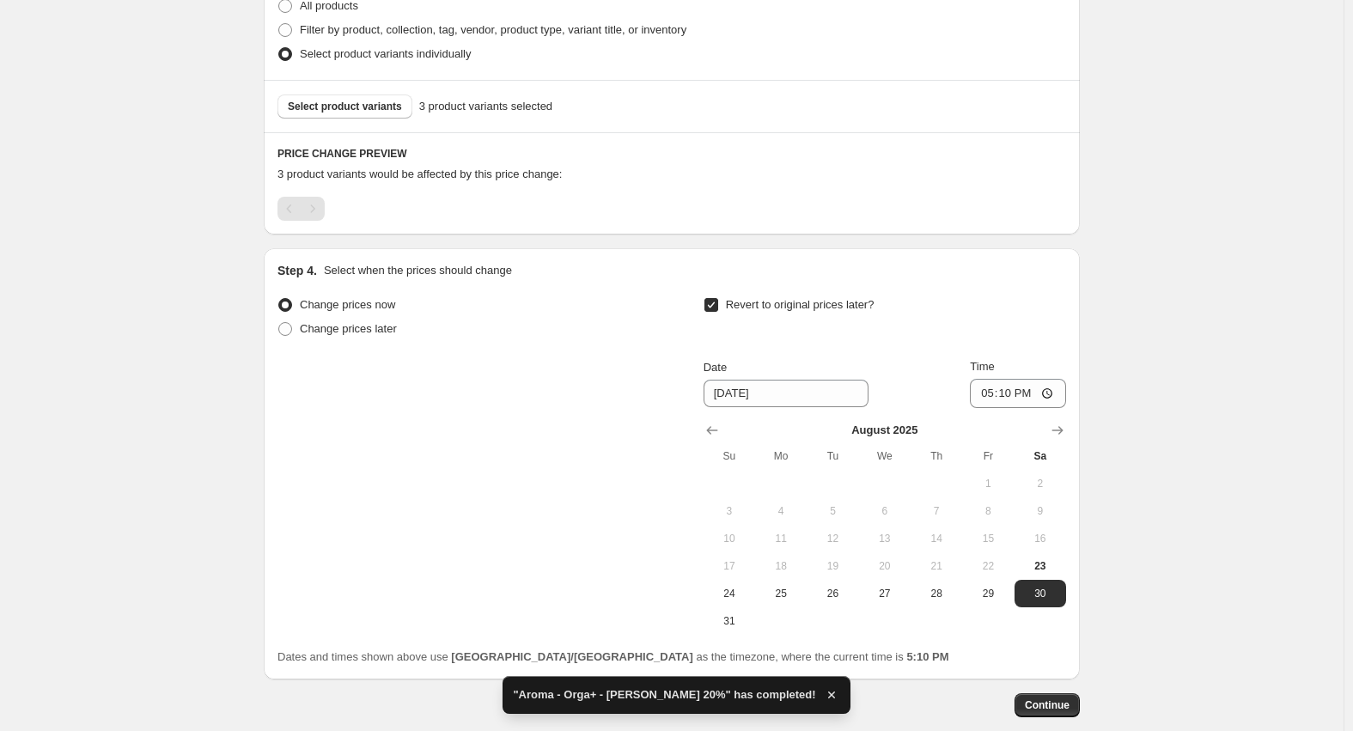
scroll to position [965, 0]
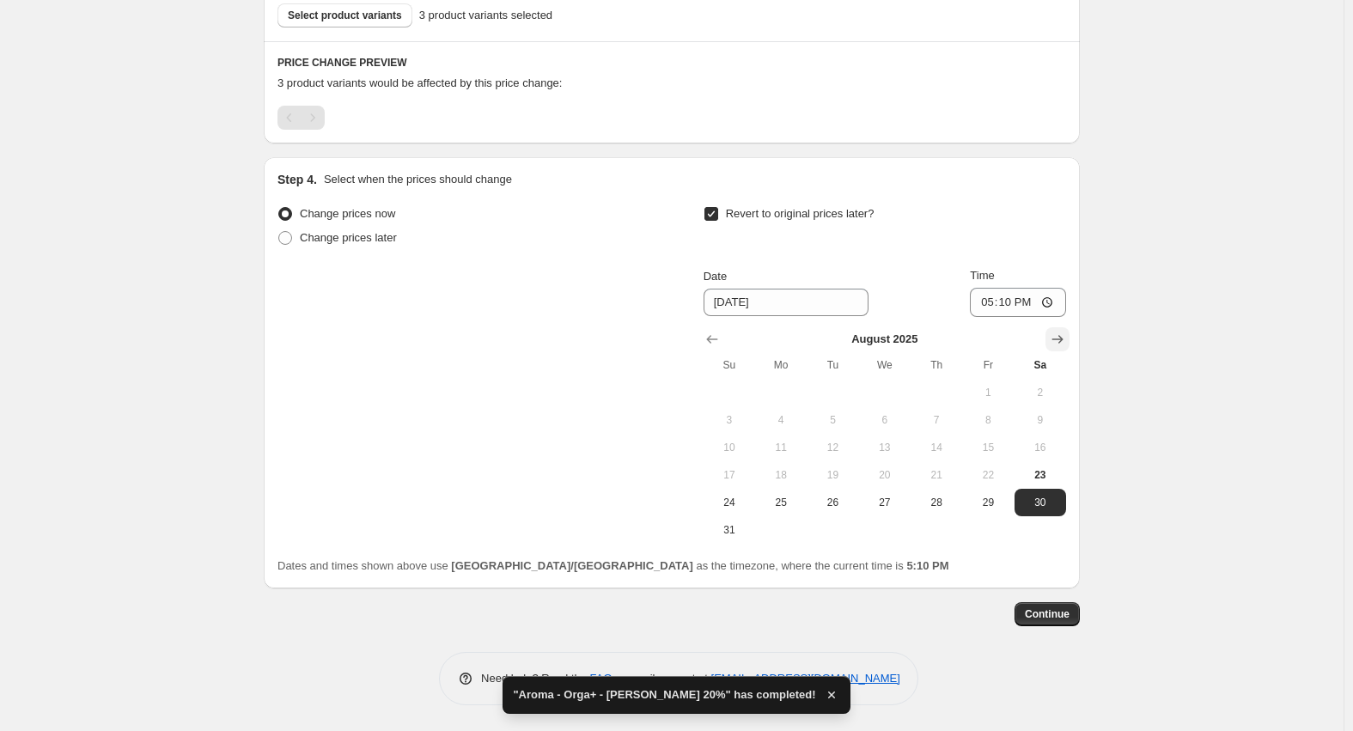
click at [1055, 338] on icon "Show next month, September 2025" at bounding box center [1057, 339] width 17 height 17
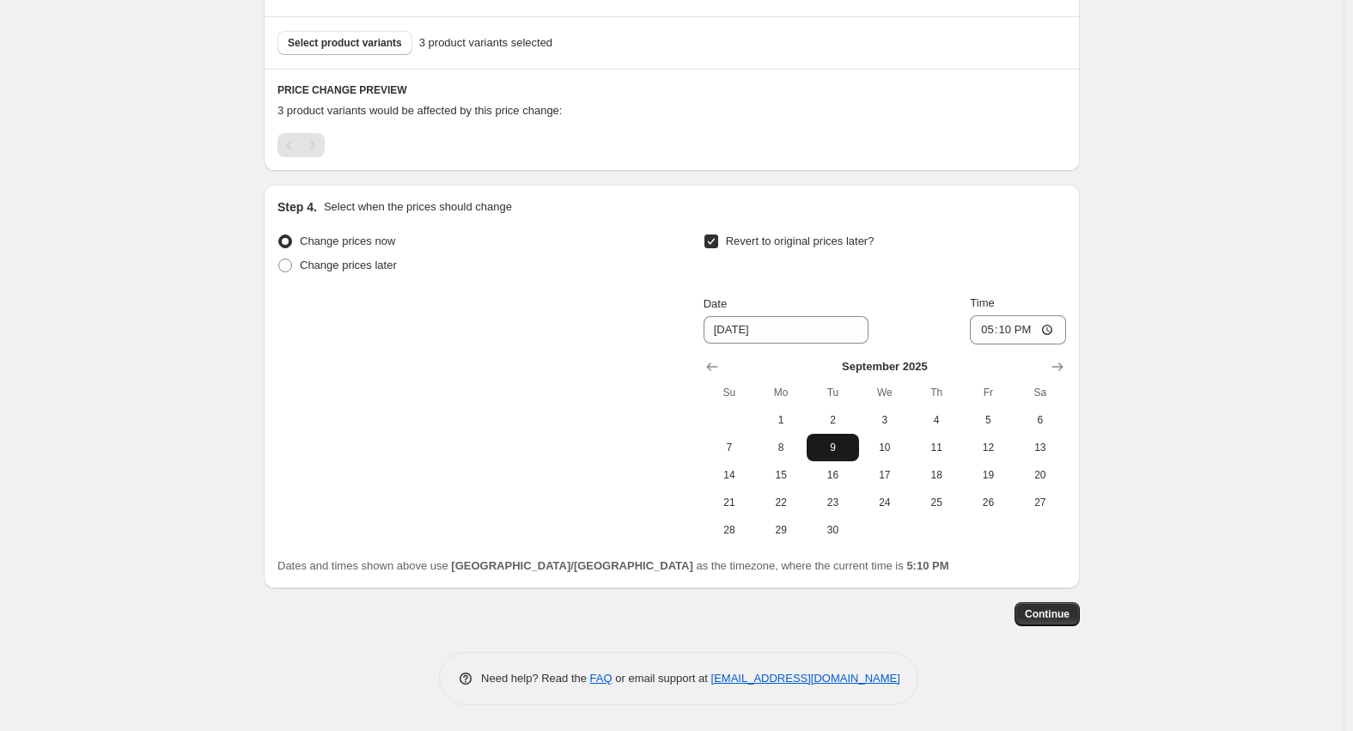
click at [839, 451] on span "9" at bounding box center [832, 448] width 38 height 14
type input "[DATE]"
click at [988, 326] on input "17:10" at bounding box center [1018, 329] width 96 height 29
type input "23:59"
click at [1052, 620] on span "Continue" at bounding box center [1047, 614] width 45 height 14
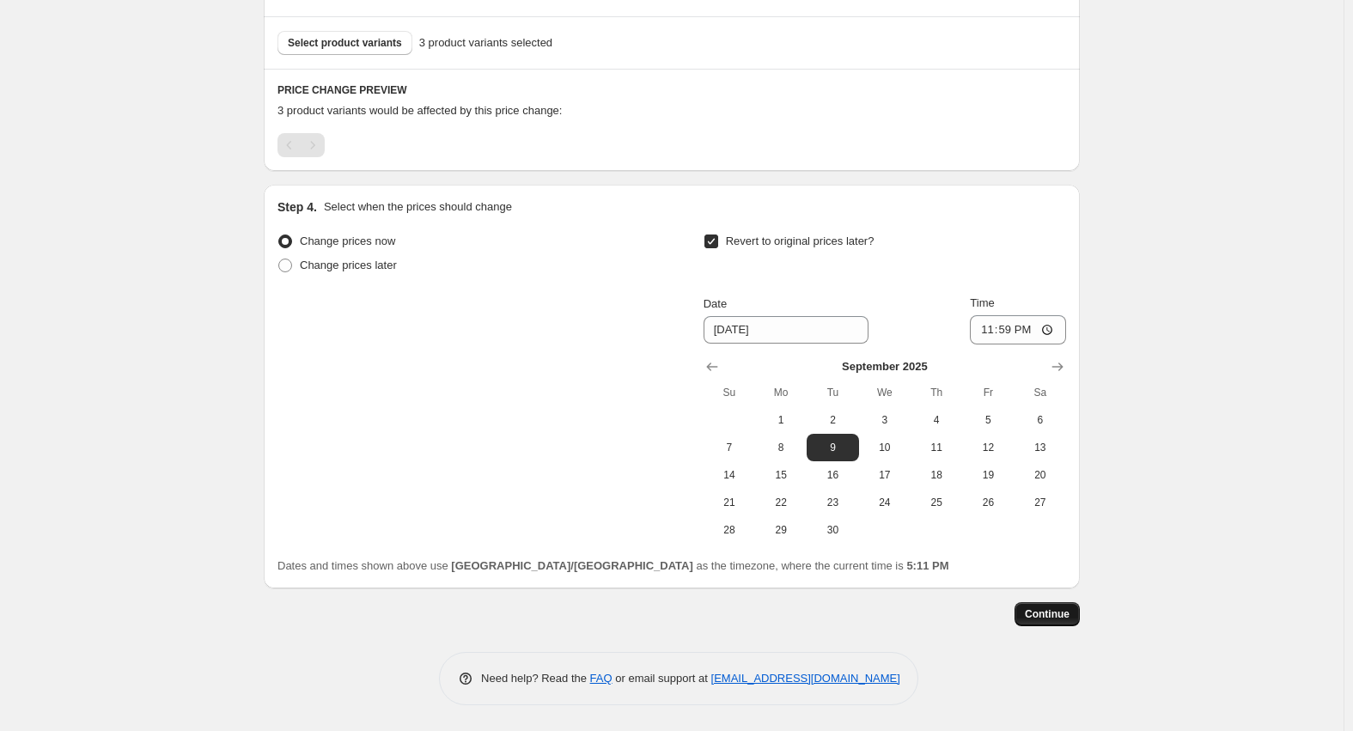
scroll to position [0, 0]
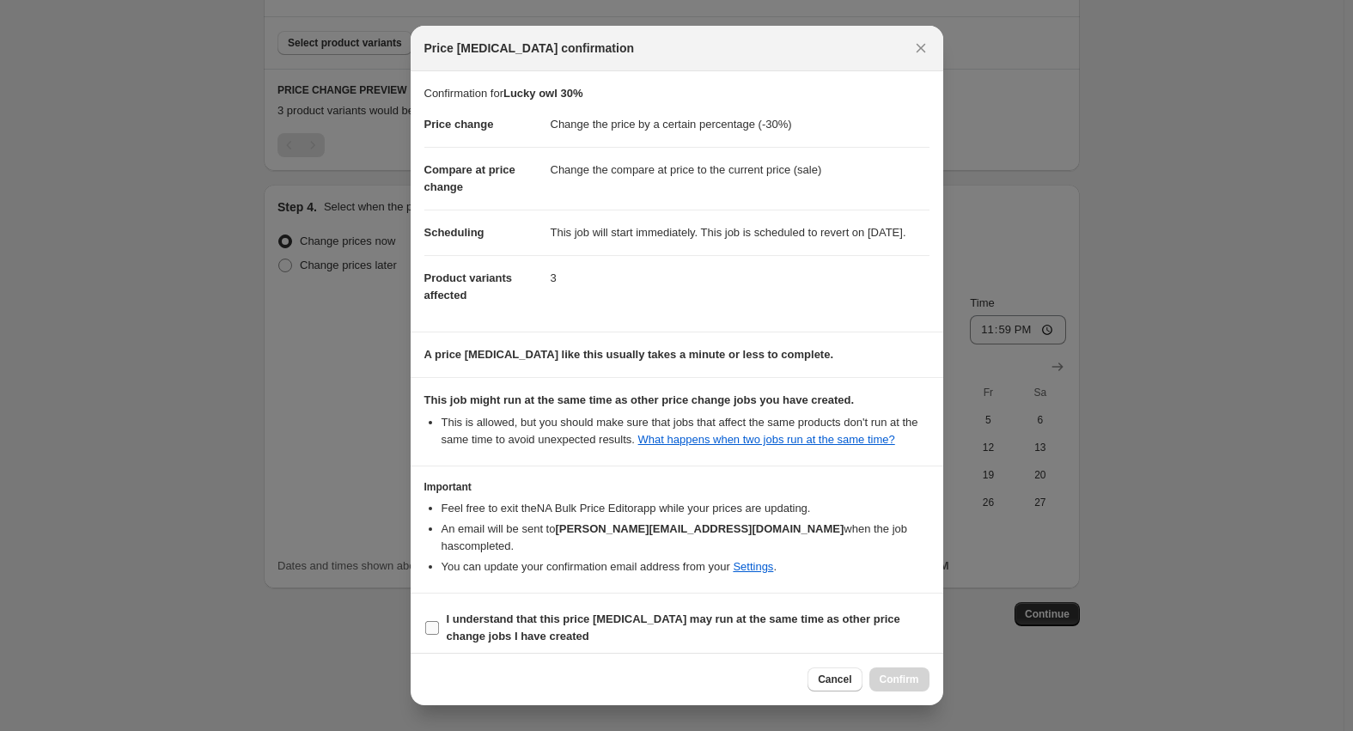
click at [519, 617] on b "I understand that this price [MEDICAL_DATA] may run at the same time as other p…" at bounding box center [673, 627] width 453 height 30
click at [439, 621] on input "I understand that this price [MEDICAL_DATA] may run at the same time as other p…" at bounding box center [432, 628] width 14 height 14
checkbox input "true"
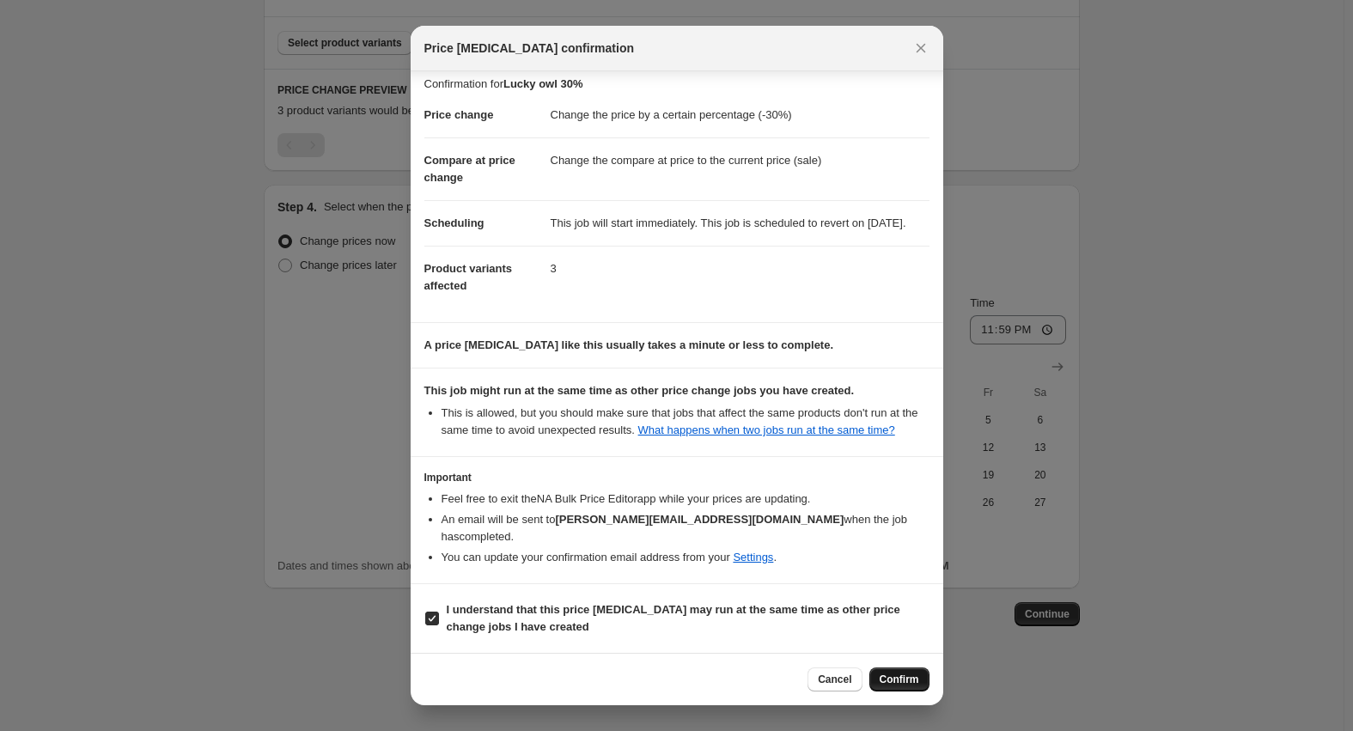
click at [910, 676] on span "Confirm" at bounding box center [899, 679] width 40 height 14
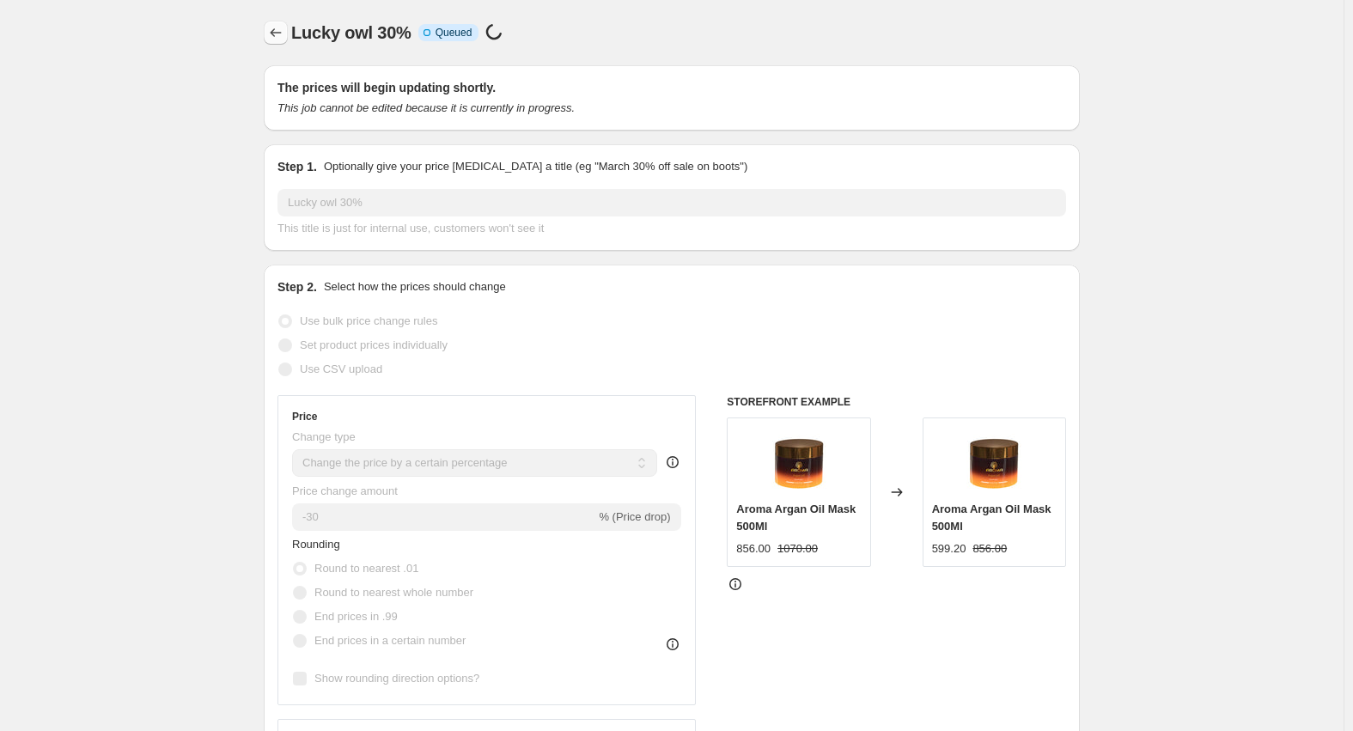
click at [271, 33] on button "Price change jobs" at bounding box center [276, 33] width 24 height 24
